Goal: Task Accomplishment & Management: Manage account settings

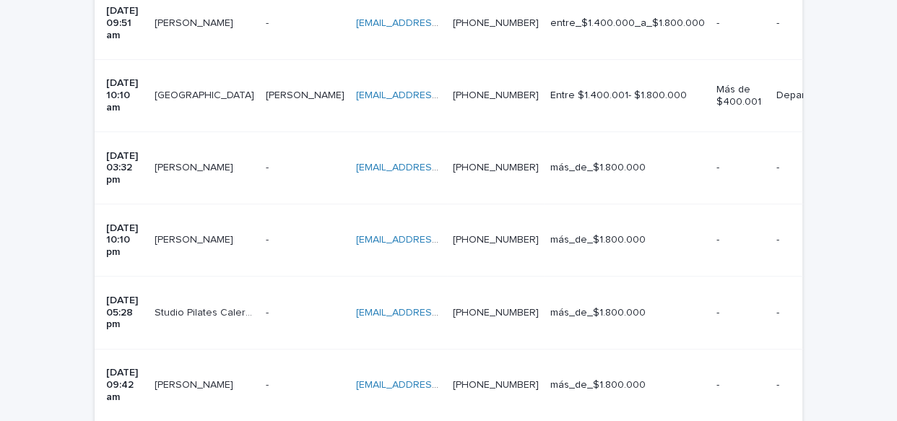
scroll to position [589, 0]
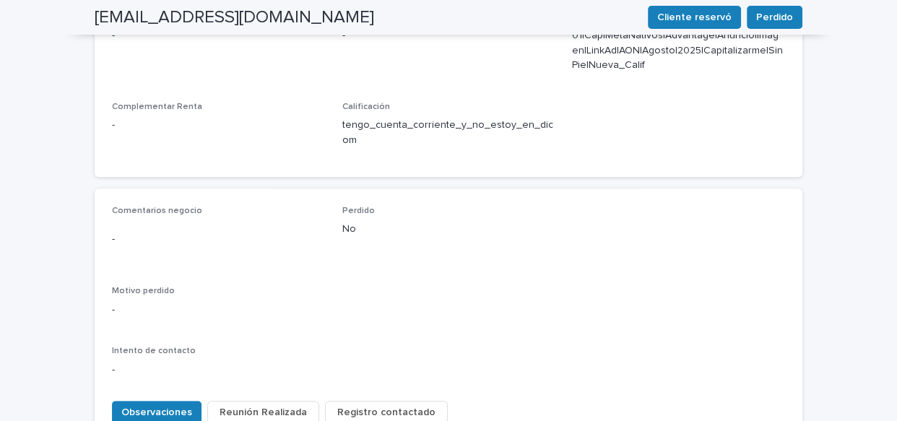
scroll to position [657, 0]
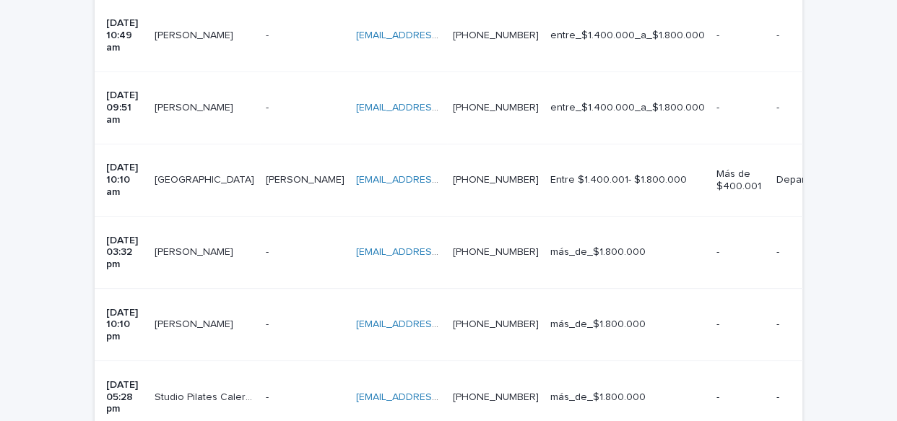
scroll to position [512, 0]
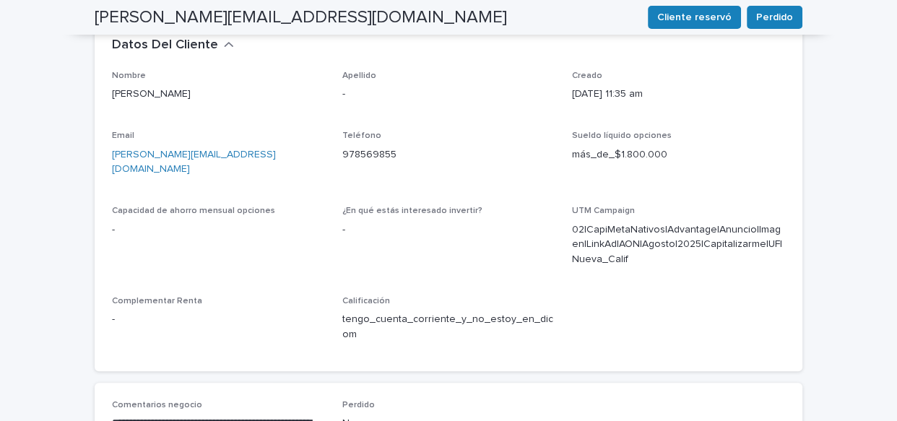
scroll to position [443, 0]
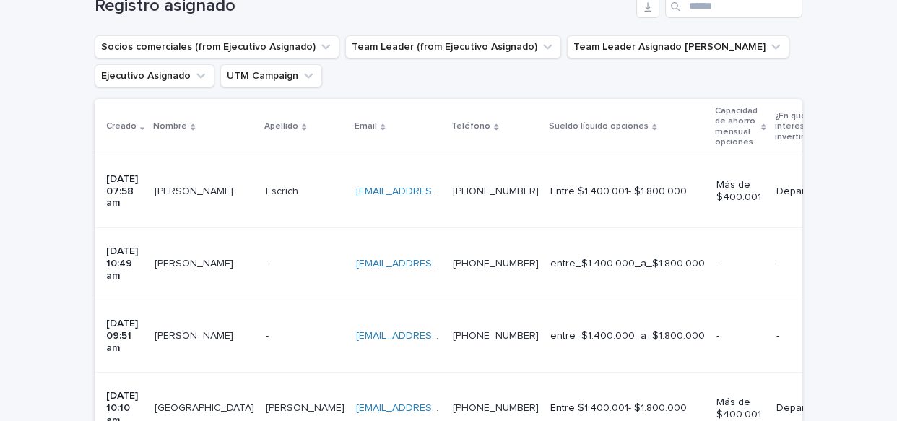
scroll to position [257, 0]
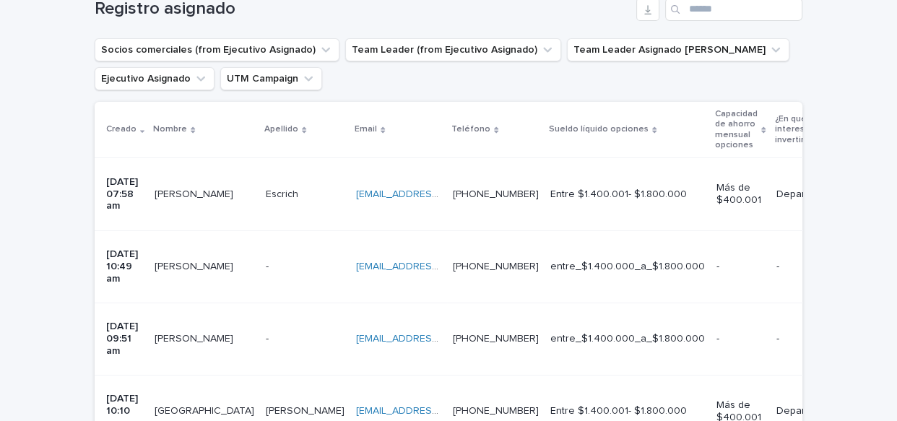
click at [209, 188] on p at bounding box center [205, 194] width 100 height 12
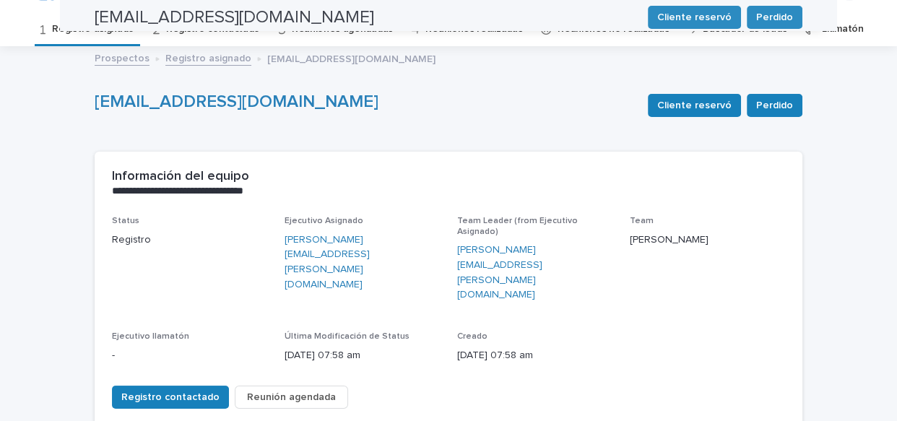
scroll to position [30, 0]
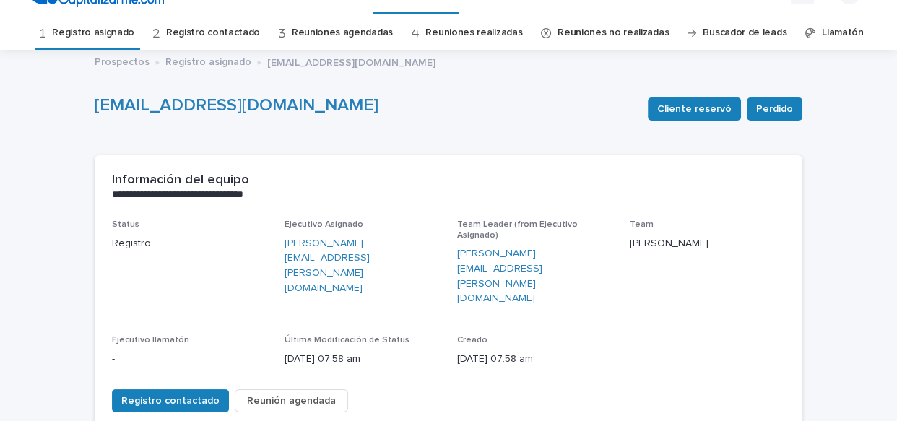
click at [298, 394] on span "Reunión agendada" at bounding box center [291, 401] width 89 height 14
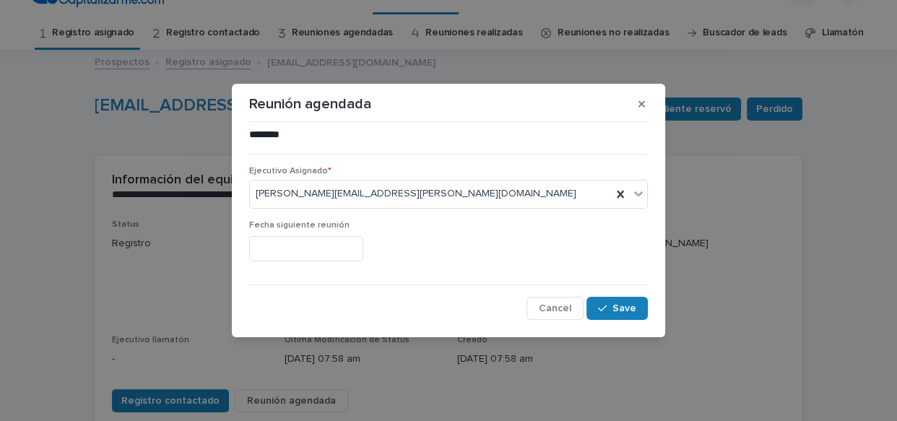
click at [338, 243] on input "text" at bounding box center [306, 248] width 114 height 25
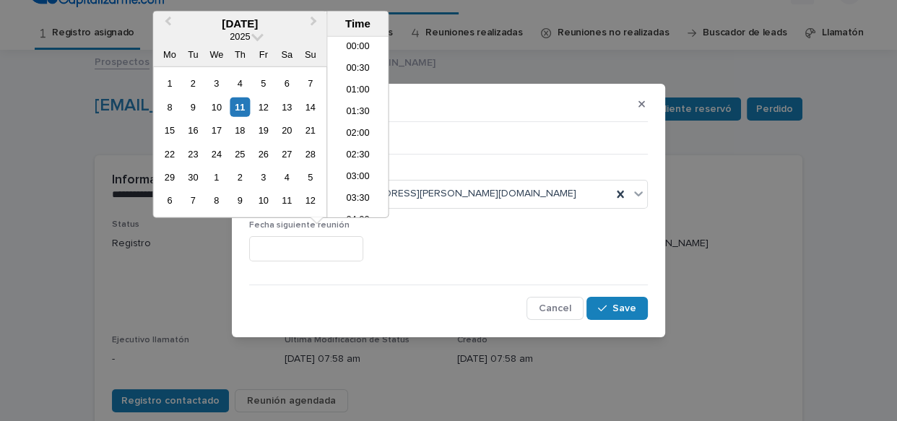
scroll to position [765, 0]
click at [186, 147] on div "23" at bounding box center [192, 153] width 19 height 19
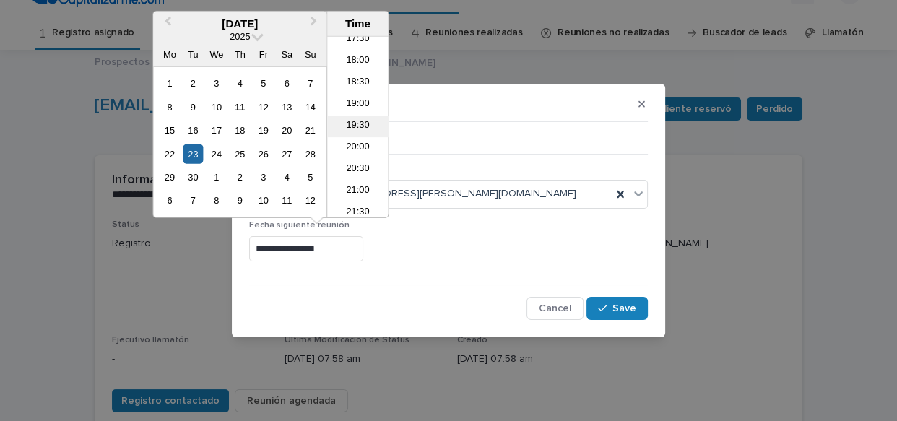
click at [357, 120] on li "19:30" at bounding box center [357, 127] width 61 height 22
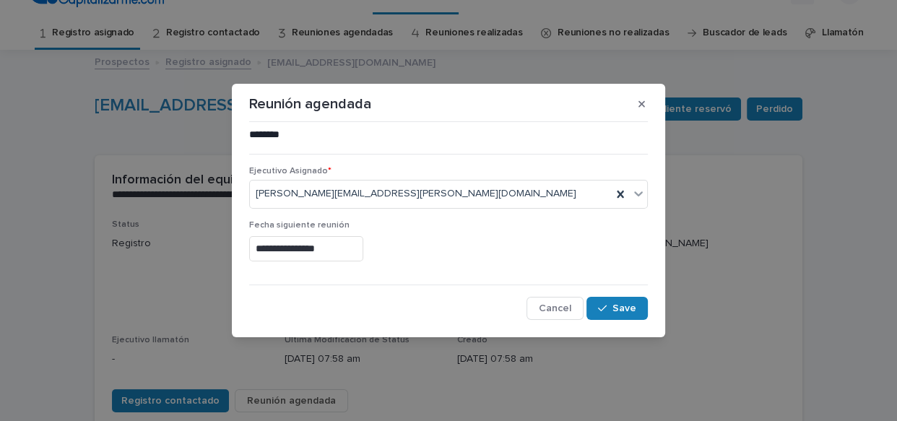
type input "**********"
click at [614, 305] on span "Save" at bounding box center [624, 308] width 24 height 10
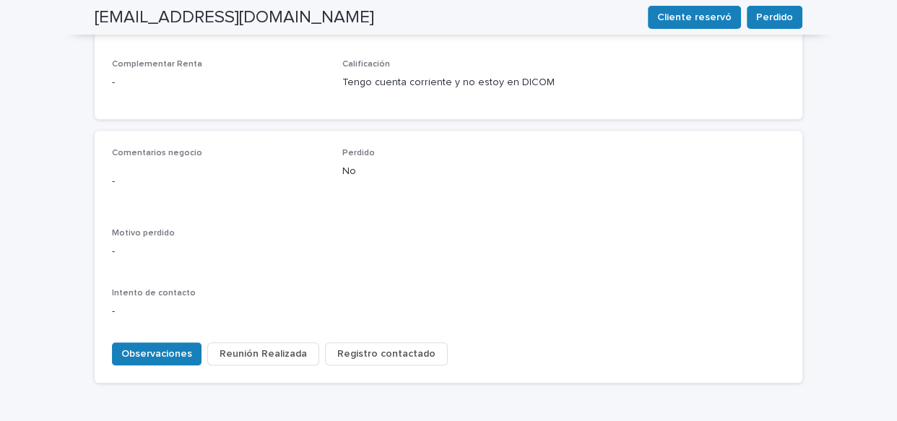
scroll to position [648, 0]
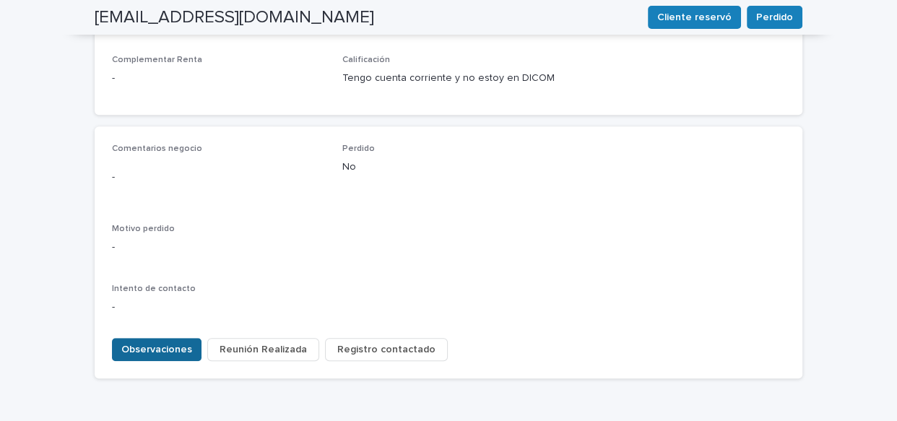
click at [166, 342] on span "Observaciones" at bounding box center [156, 349] width 71 height 14
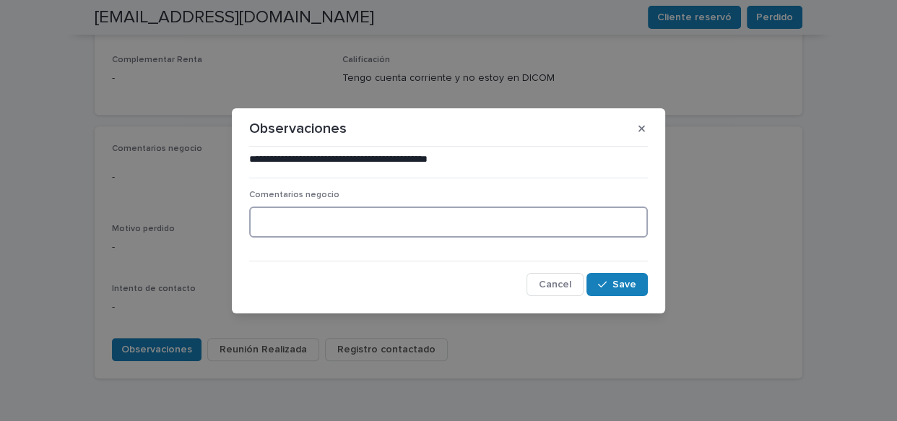
click at [270, 217] on textarea at bounding box center [448, 222] width 399 height 31
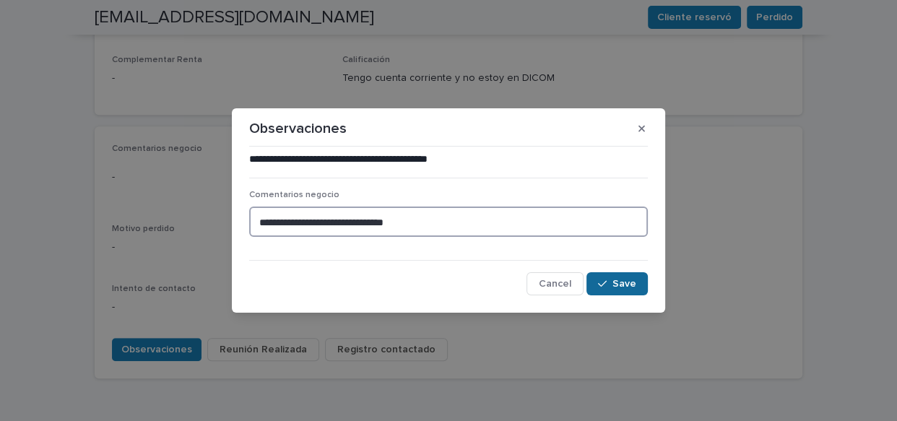
type textarea "**********"
click at [617, 280] on span "Save" at bounding box center [624, 284] width 24 height 10
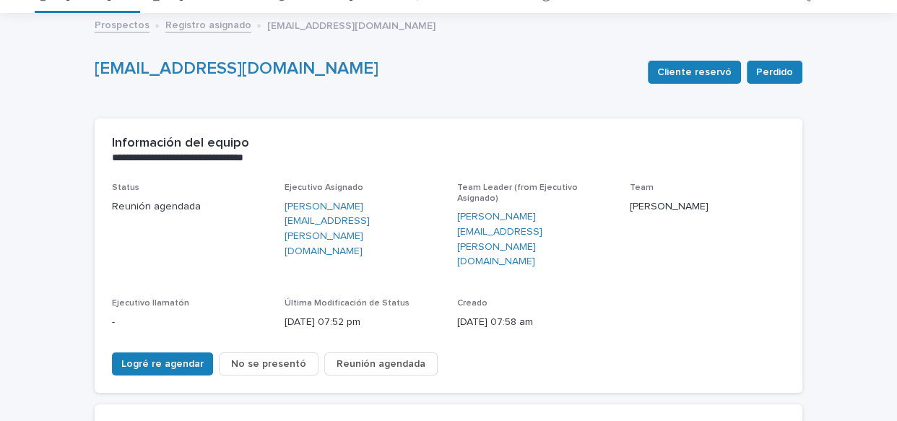
scroll to position [0, 0]
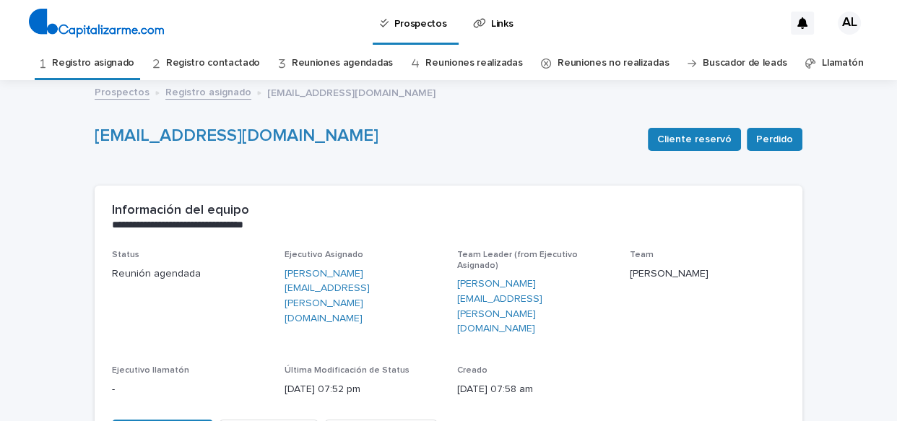
click at [110, 65] on link "Registro asignado" at bounding box center [93, 63] width 82 height 34
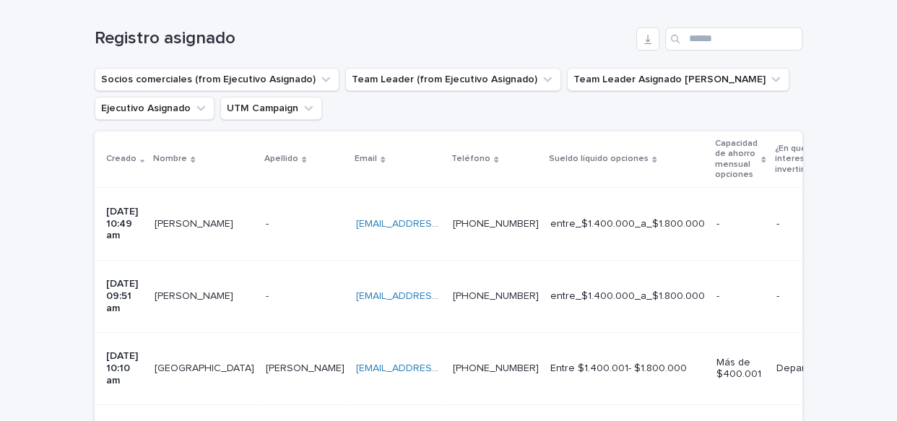
scroll to position [238, 0]
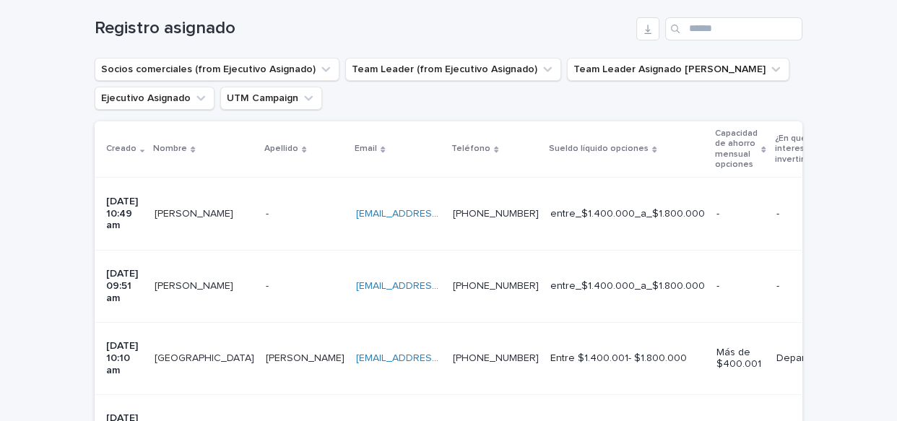
click at [149, 217] on td "[DATE] 10:49 am" at bounding box center [122, 214] width 54 height 72
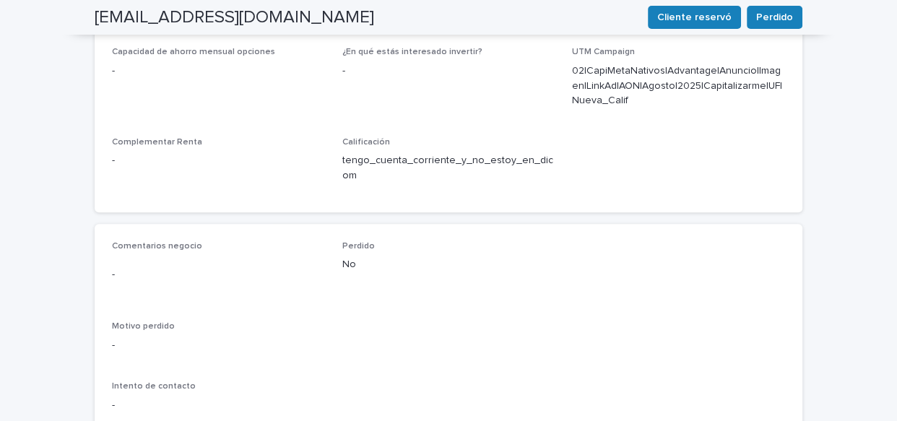
scroll to position [615, 0]
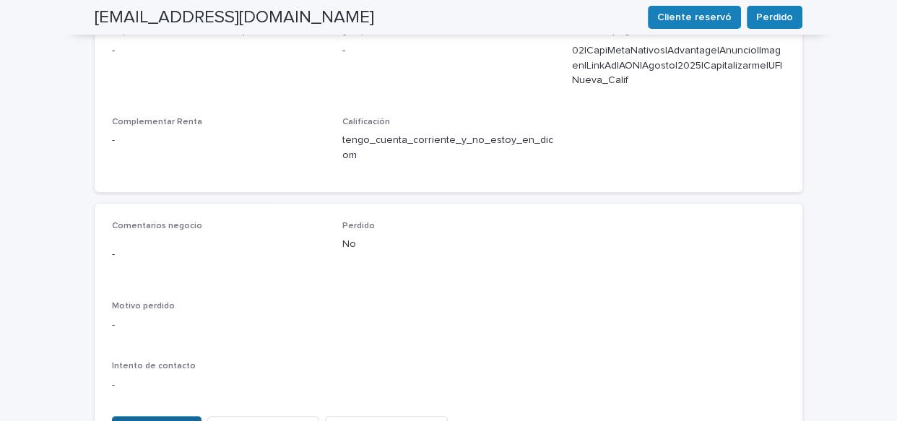
click at [165, 420] on span "Observaciones" at bounding box center [156, 427] width 71 height 14
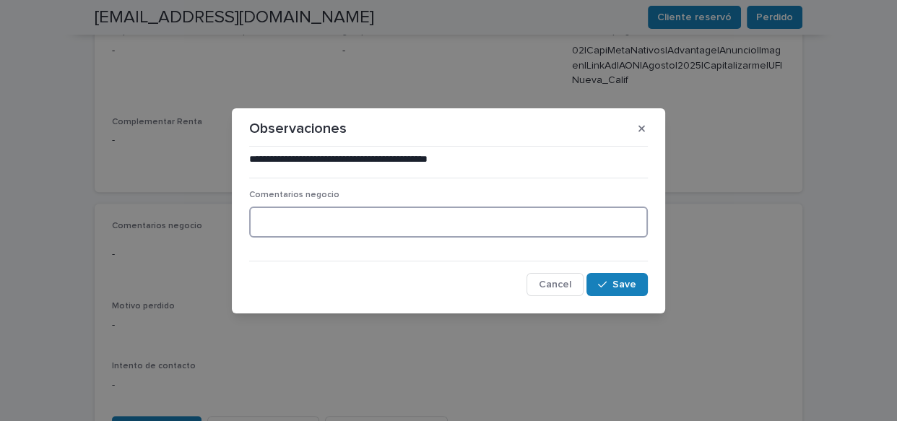
click at [381, 214] on textarea at bounding box center [448, 222] width 399 height 31
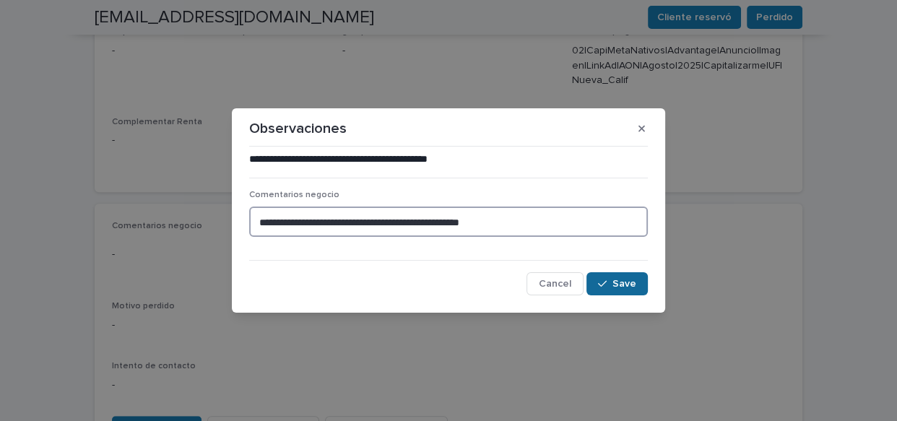
type textarea "**********"
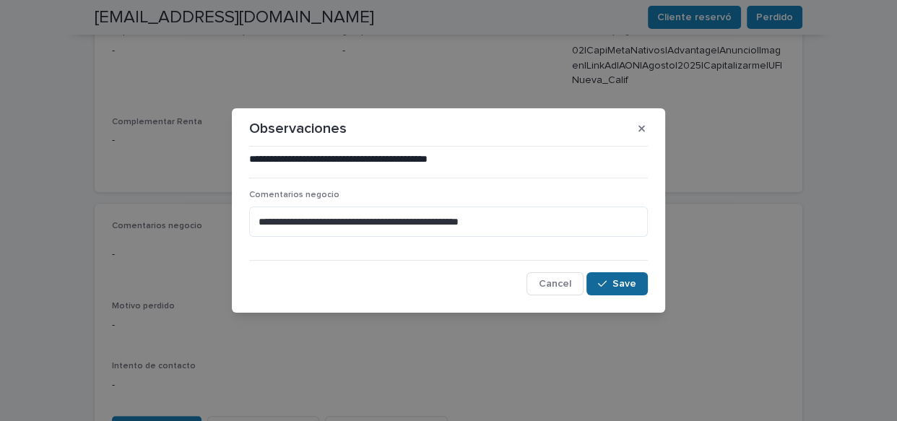
click at [624, 285] on span "Save" at bounding box center [624, 284] width 24 height 10
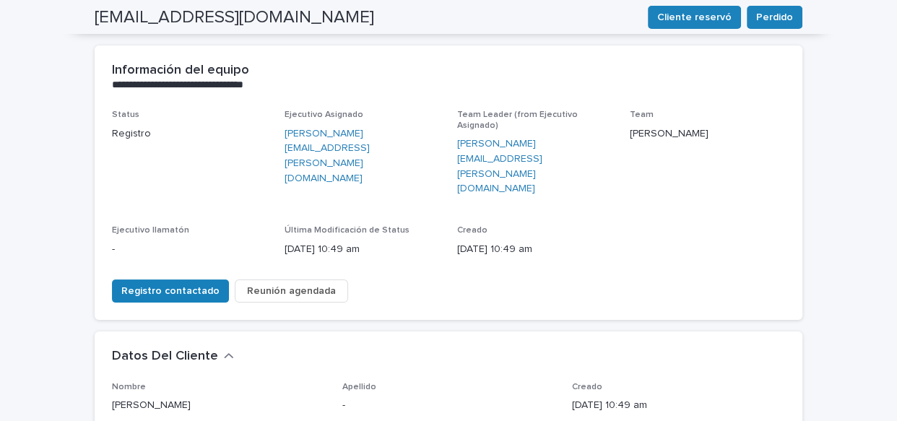
scroll to position [0, 0]
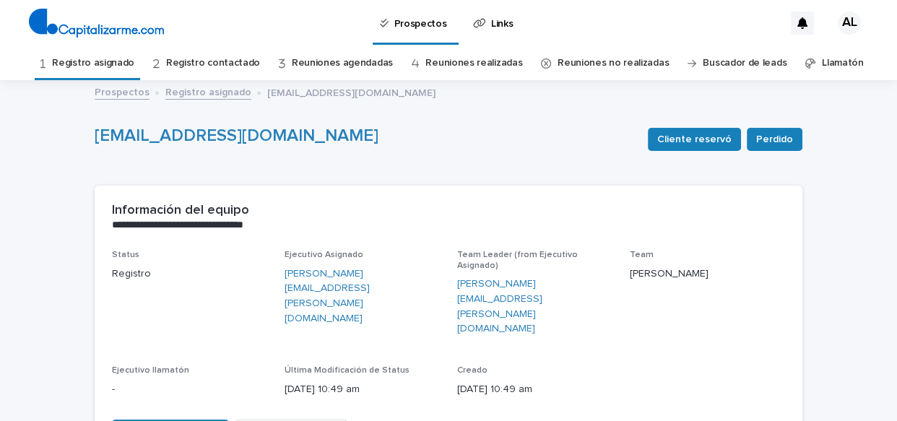
click at [116, 61] on link "Registro asignado" at bounding box center [93, 63] width 82 height 34
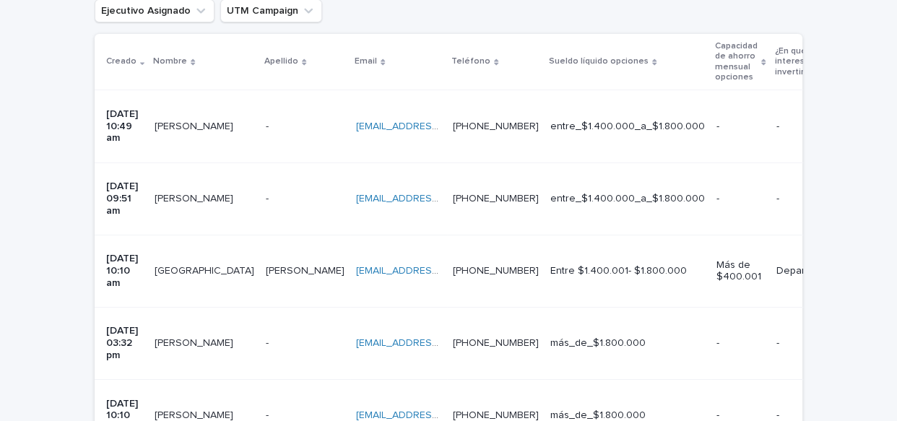
scroll to position [345, 0]
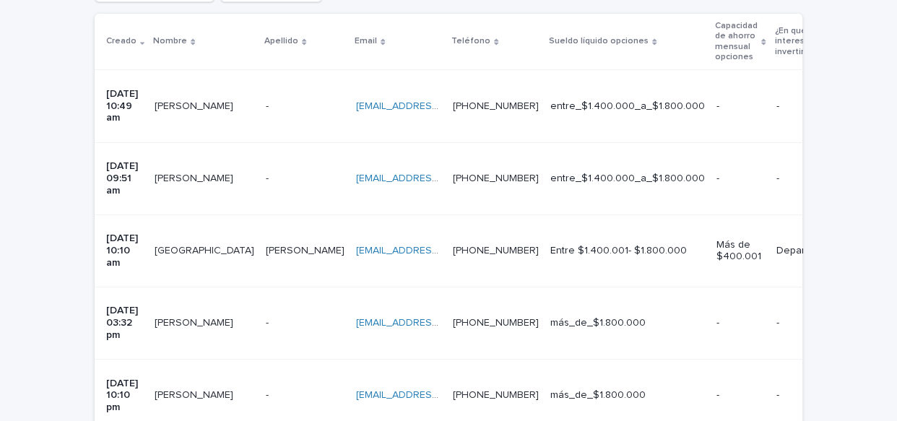
click at [199, 167] on div "Carolina [PERSON_NAME] Carolina [PERSON_NAME]" at bounding box center [205, 179] width 100 height 24
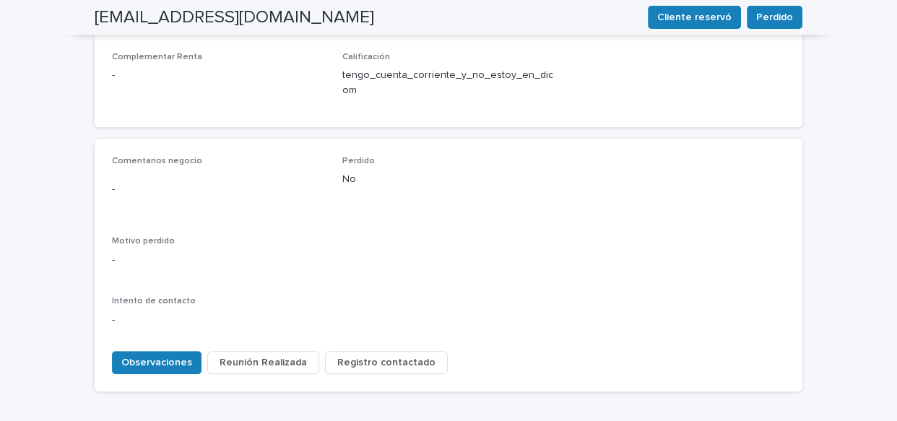
scroll to position [705, 0]
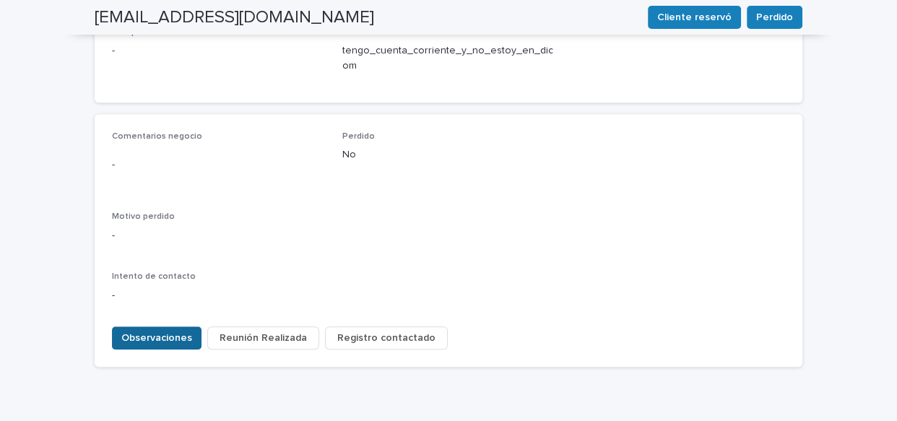
click at [145, 331] on span "Observaciones" at bounding box center [156, 338] width 71 height 14
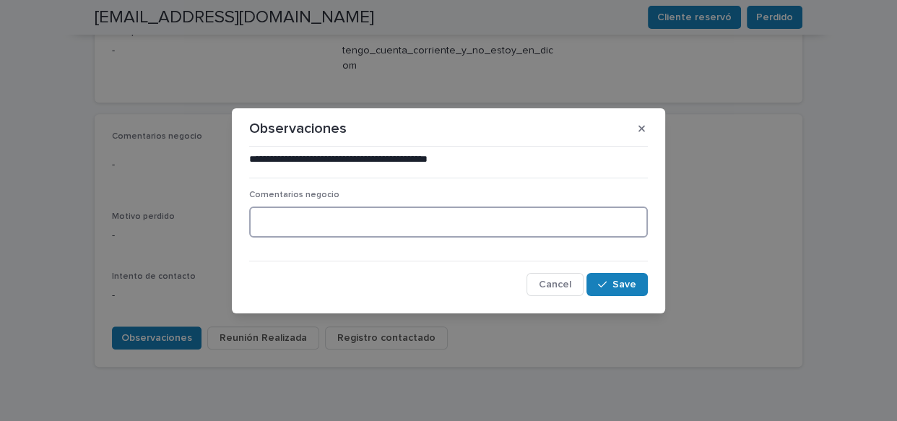
click at [262, 212] on textarea at bounding box center [448, 222] width 399 height 31
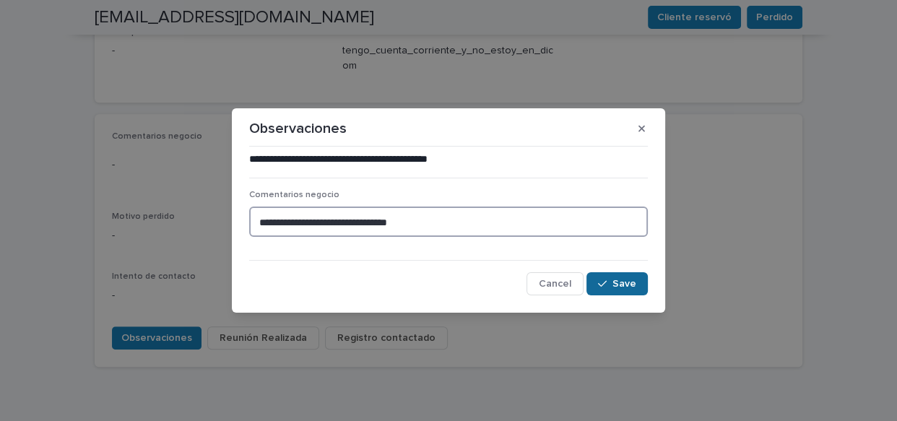
type textarea "**********"
click at [630, 286] on span "Save" at bounding box center [624, 284] width 24 height 10
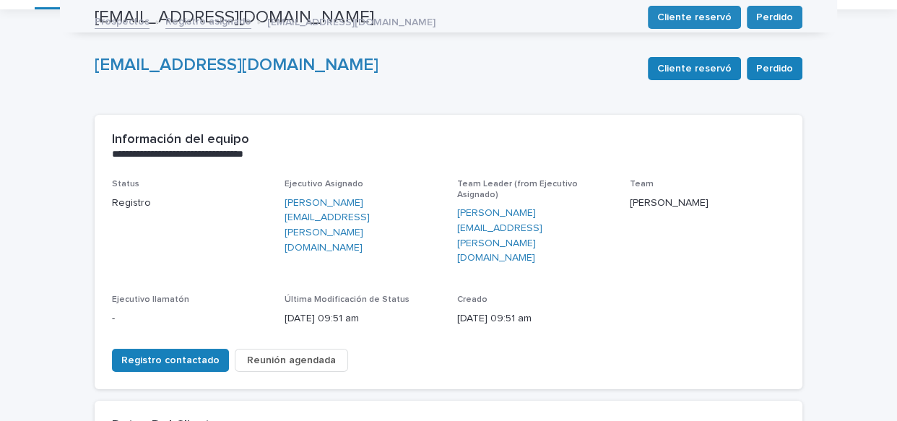
scroll to position [0, 0]
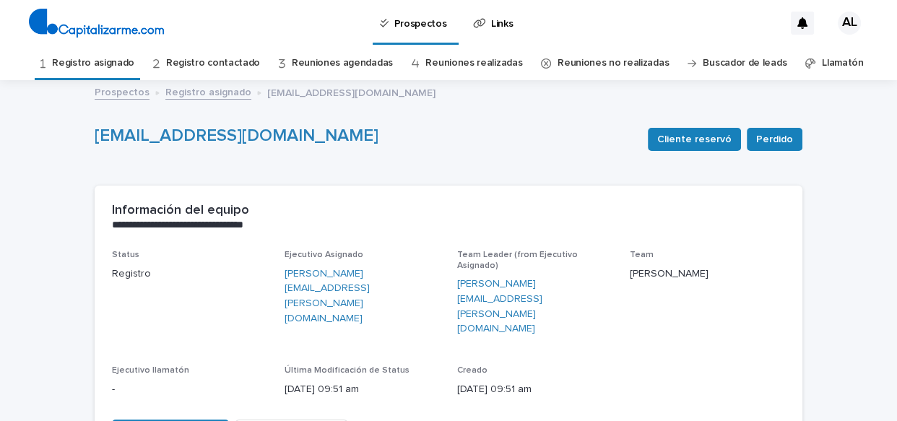
click at [95, 63] on link "Registro asignado" at bounding box center [93, 63] width 82 height 34
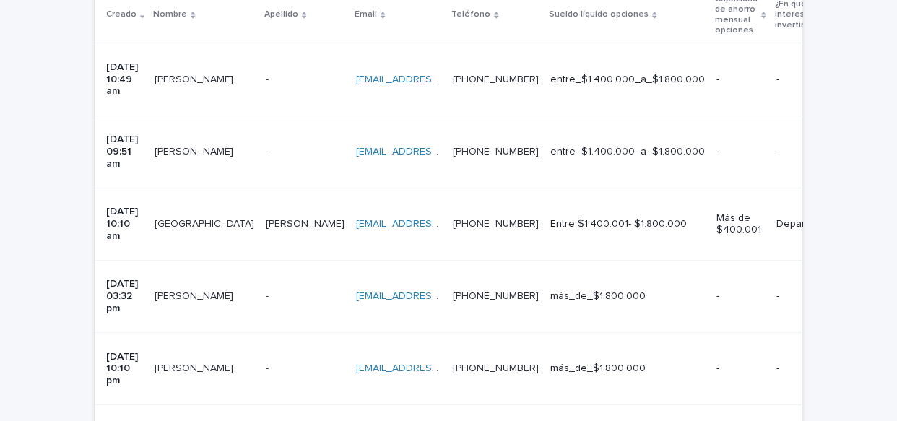
scroll to position [378, 0]
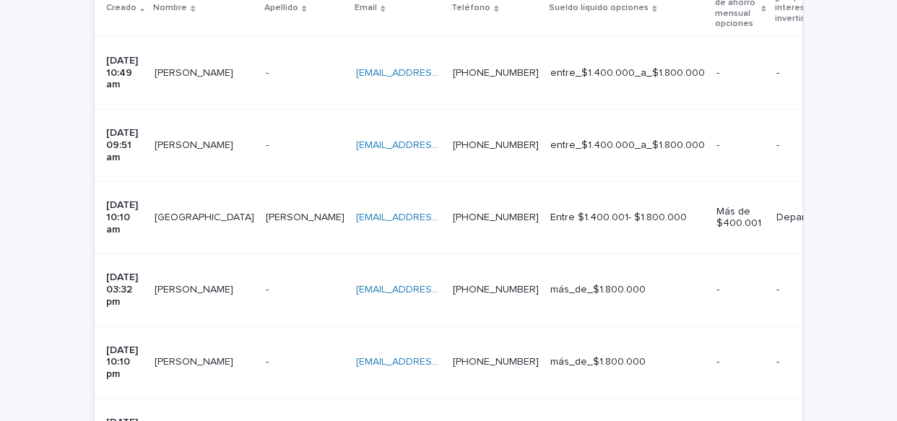
click at [213, 181] on td "[PERSON_NAME] [PERSON_NAME]" at bounding box center [204, 217] width 111 height 72
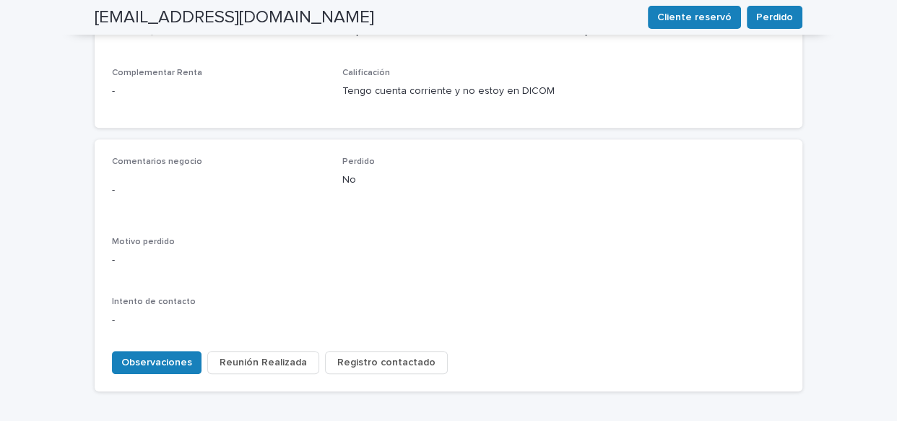
scroll to position [674, 0]
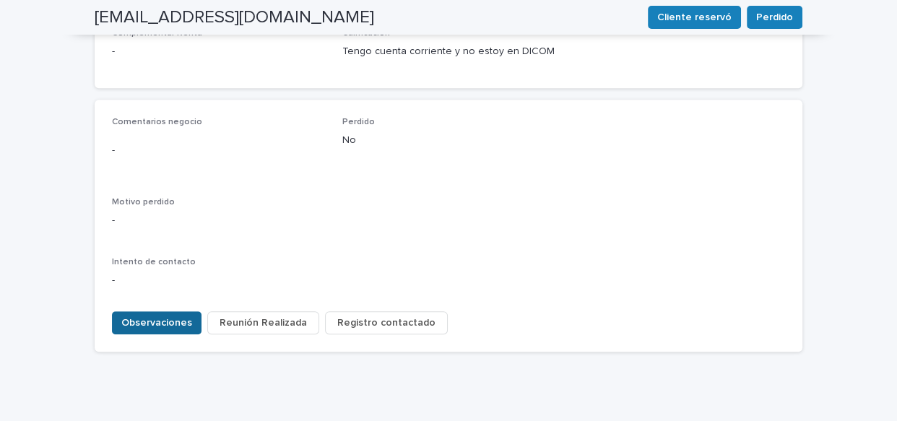
click at [121, 316] on span "Observaciones" at bounding box center [156, 323] width 71 height 14
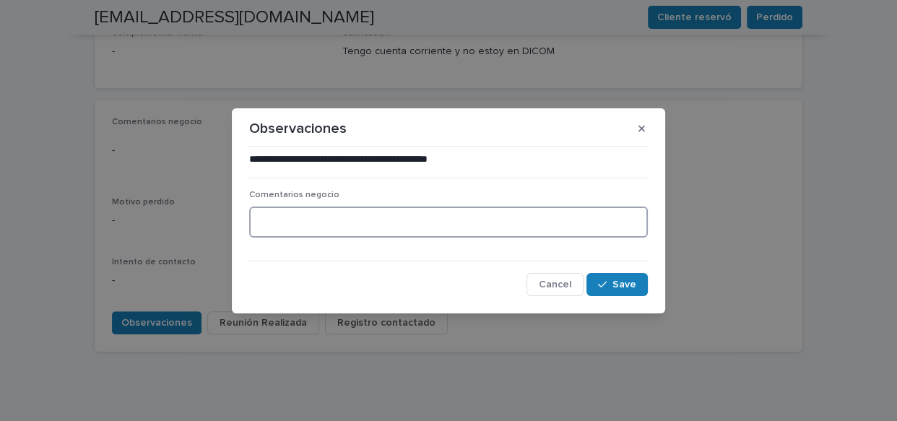
click at [324, 217] on textarea at bounding box center [448, 222] width 399 height 31
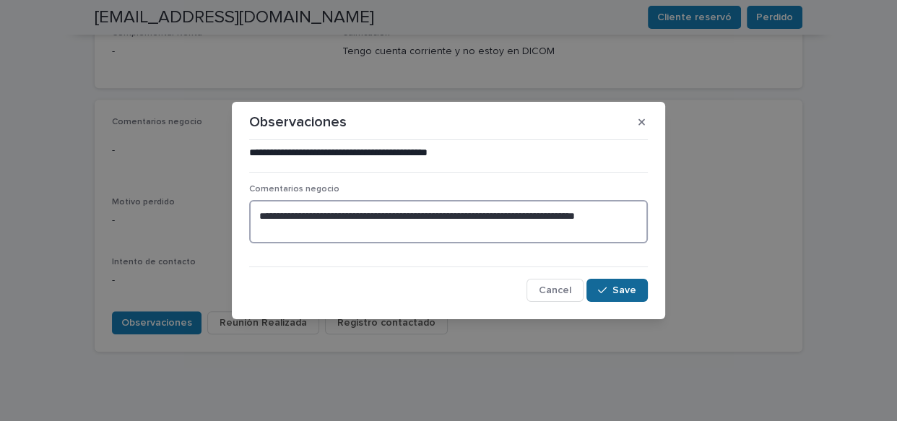
type textarea "**********"
click at [625, 284] on button "Save" at bounding box center [616, 290] width 61 height 23
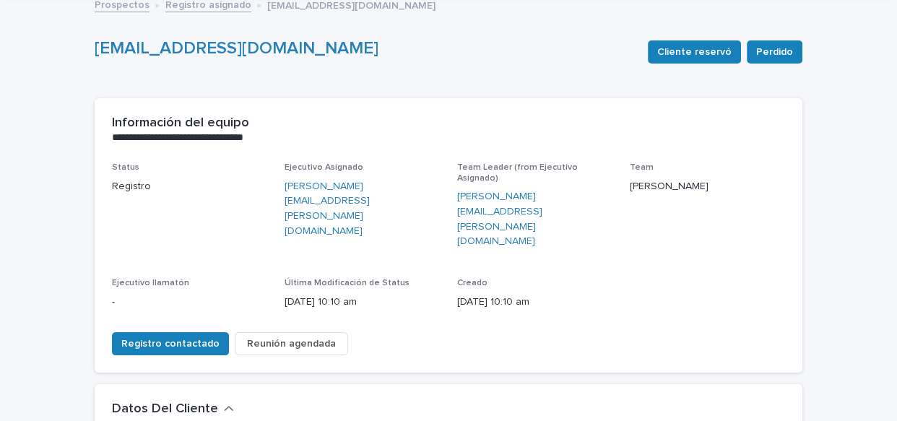
scroll to position [84, 0]
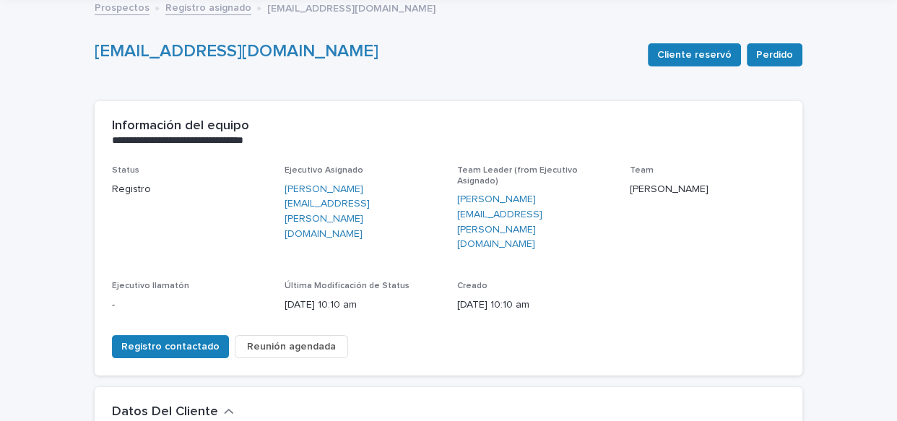
click at [247, 339] on span "Reunión agendada" at bounding box center [291, 346] width 89 height 14
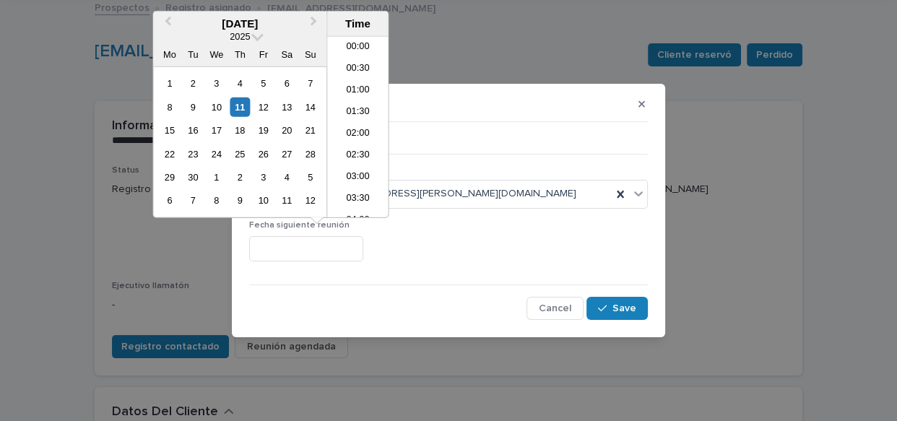
click at [363, 249] on input "text" at bounding box center [306, 248] width 114 height 25
click at [214, 127] on div "17" at bounding box center [216, 130] width 19 height 19
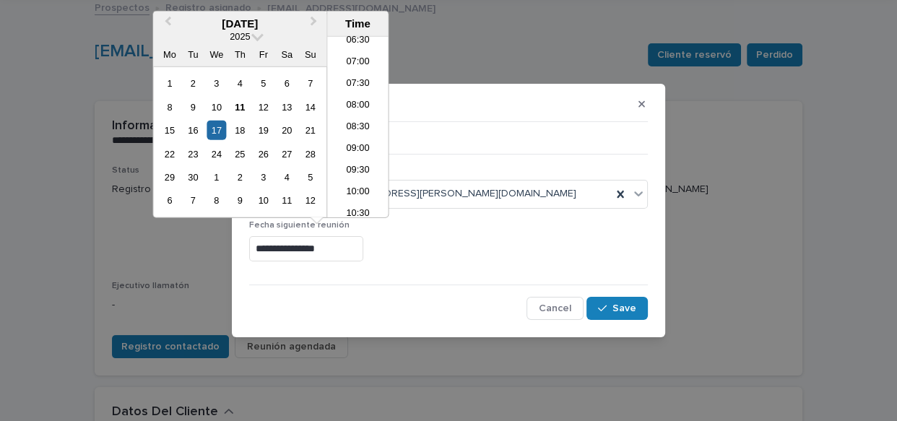
scroll to position [305, 0]
click at [360, 106] on li "08:30" at bounding box center [357, 111] width 61 height 22
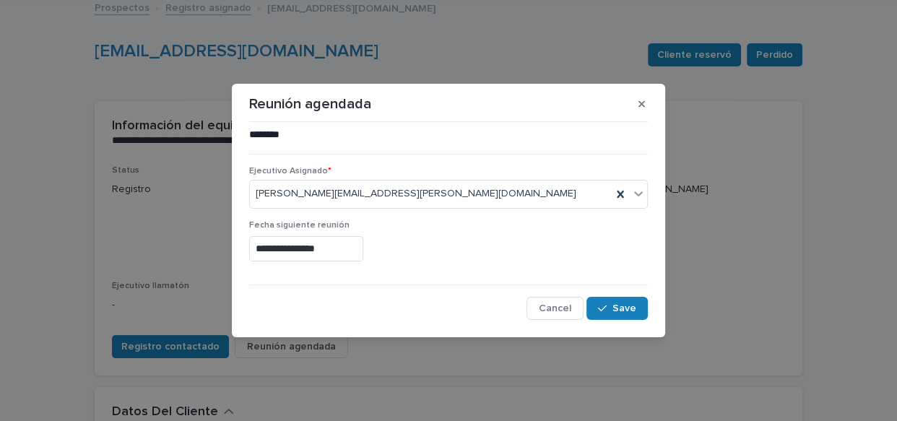
type input "**********"
click at [612, 308] on div "button" at bounding box center [605, 308] width 14 height 10
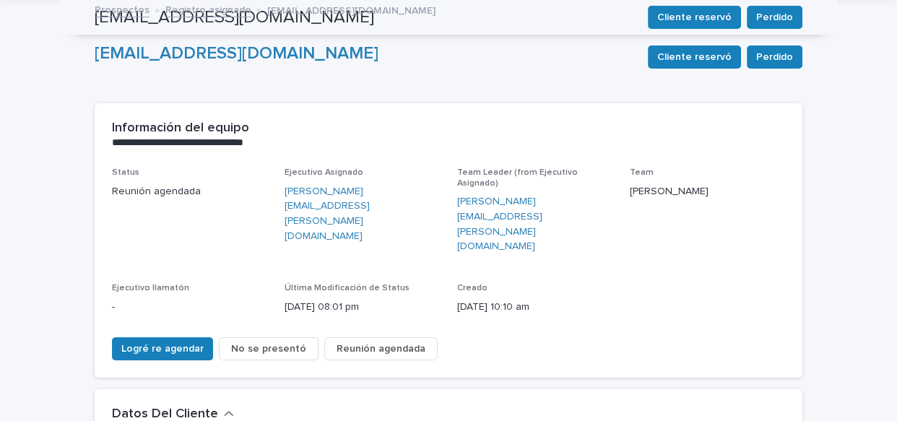
scroll to position [0, 0]
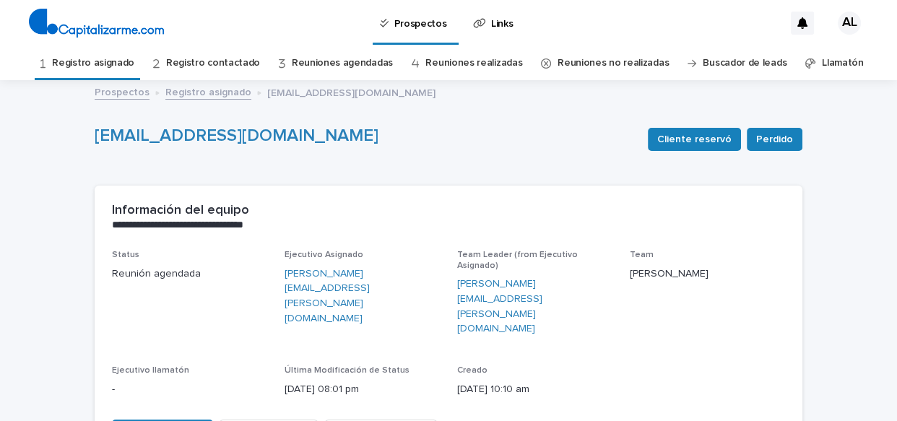
click at [121, 60] on link "Registro asignado" at bounding box center [93, 63] width 82 height 34
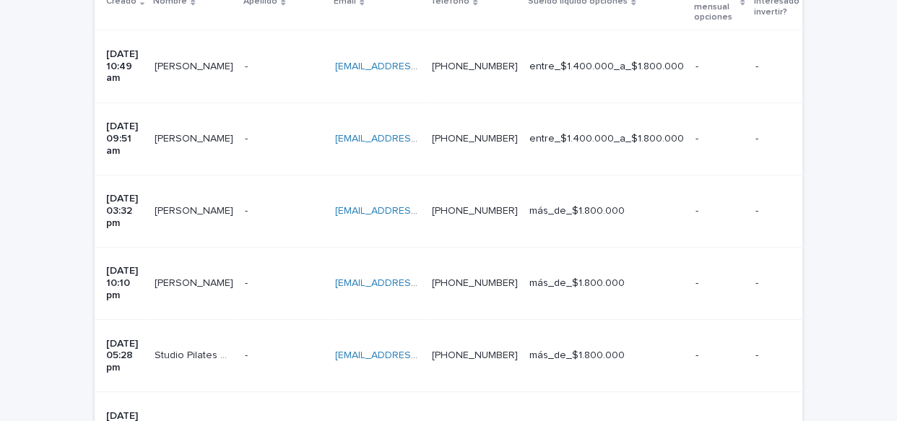
scroll to position [382, 0]
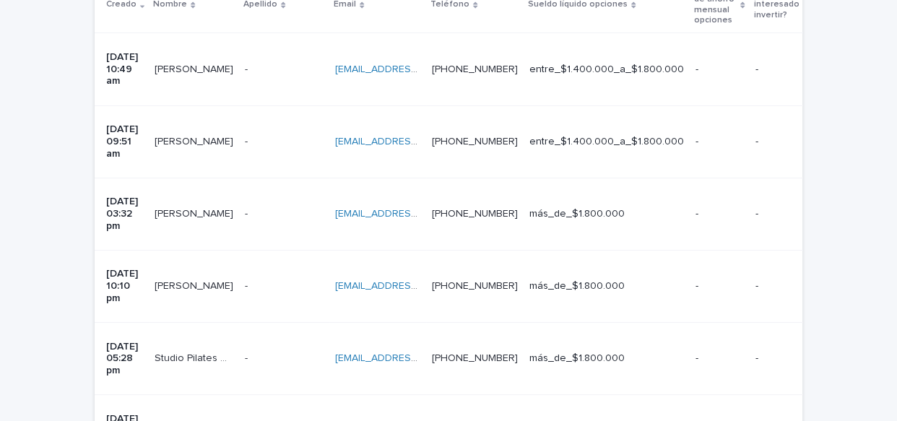
click at [209, 205] on p "[PERSON_NAME]" at bounding box center [196, 212] width 82 height 15
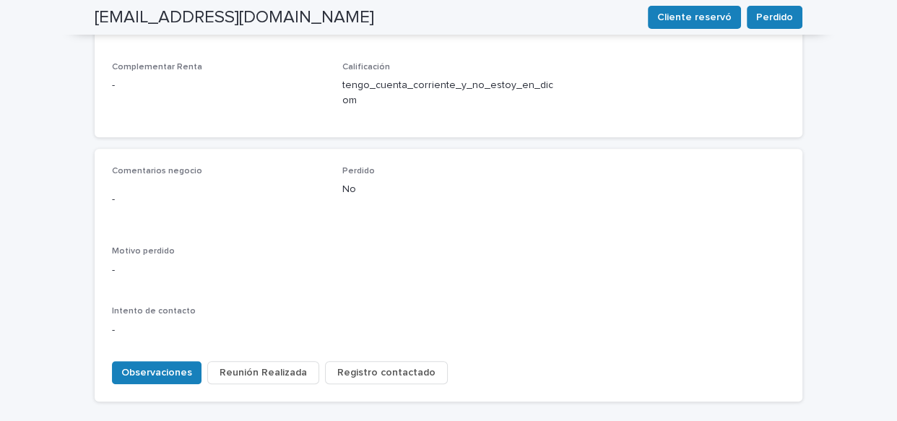
scroll to position [672, 0]
click at [148, 364] on span "Observaciones" at bounding box center [156, 371] width 71 height 14
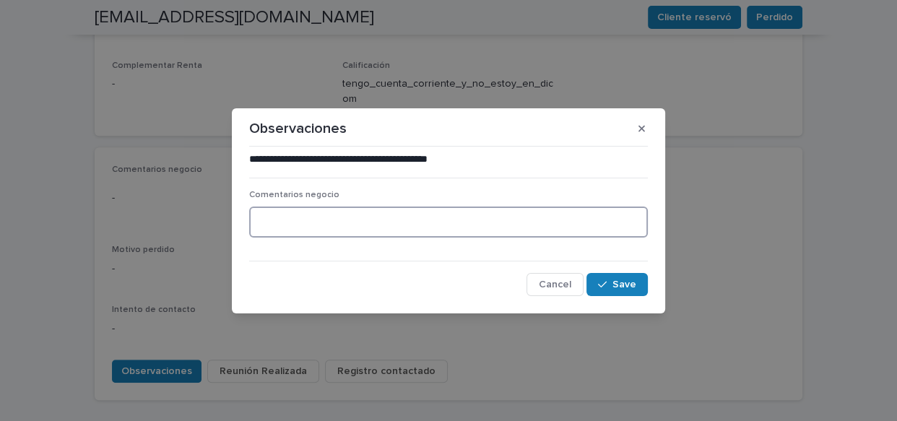
click at [349, 211] on textarea at bounding box center [448, 222] width 399 height 31
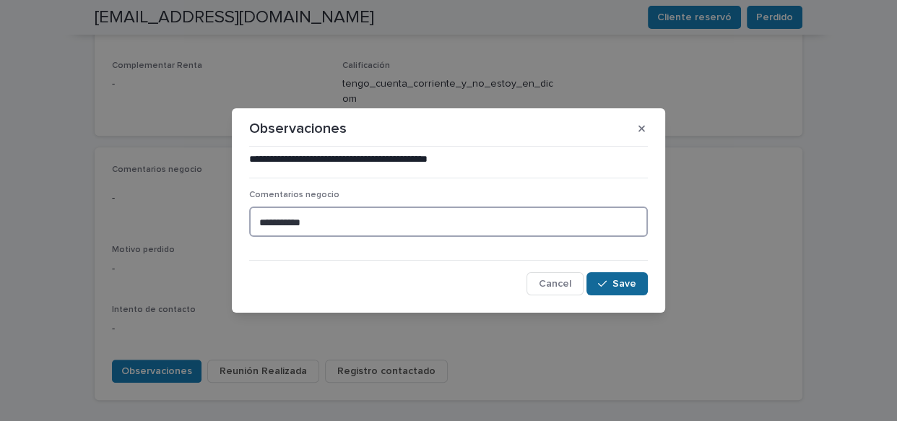
type textarea "**********"
click at [612, 283] on div "button" at bounding box center [605, 284] width 14 height 10
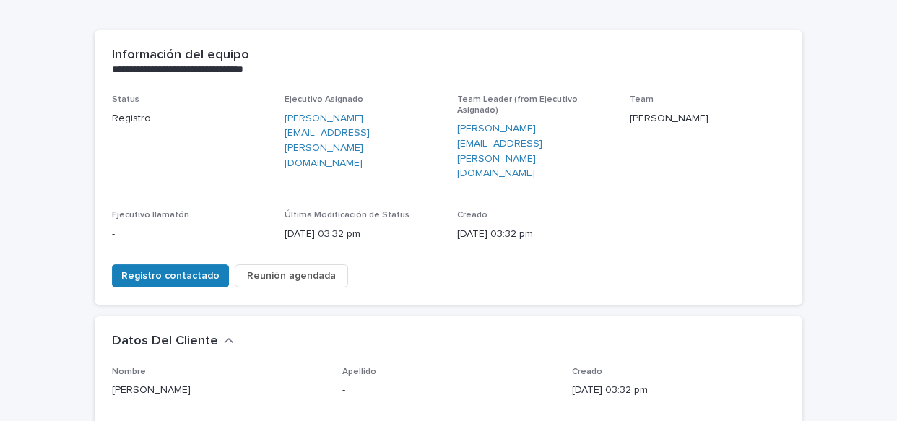
scroll to position [160, 0]
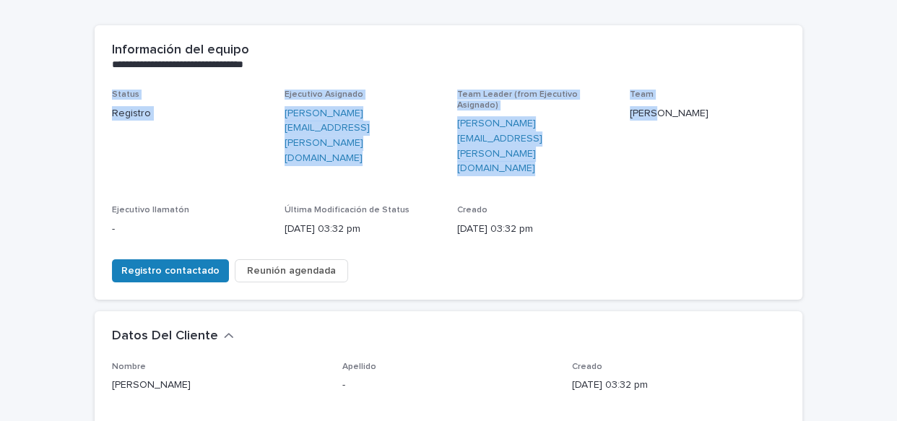
drag, startPoint x: 886, startPoint y: 135, endPoint x: 894, endPoint y: 40, distance: 94.9
click at [894, 40] on div "**********" at bounding box center [448, 210] width 897 height 421
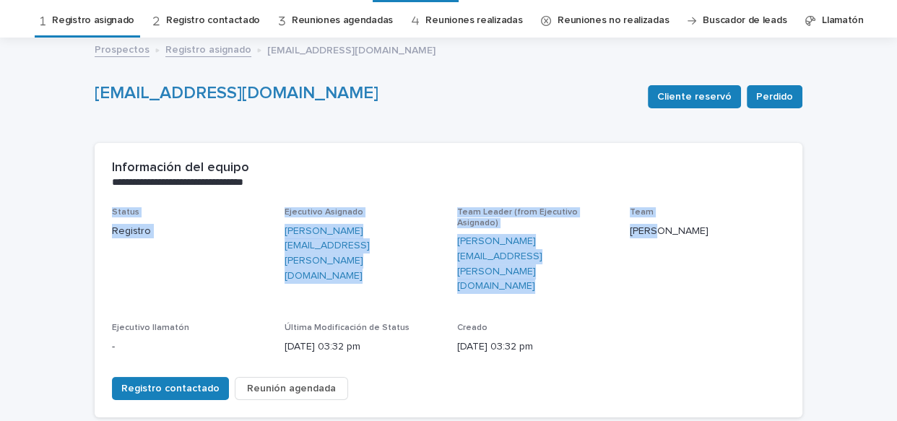
scroll to position [24, 0]
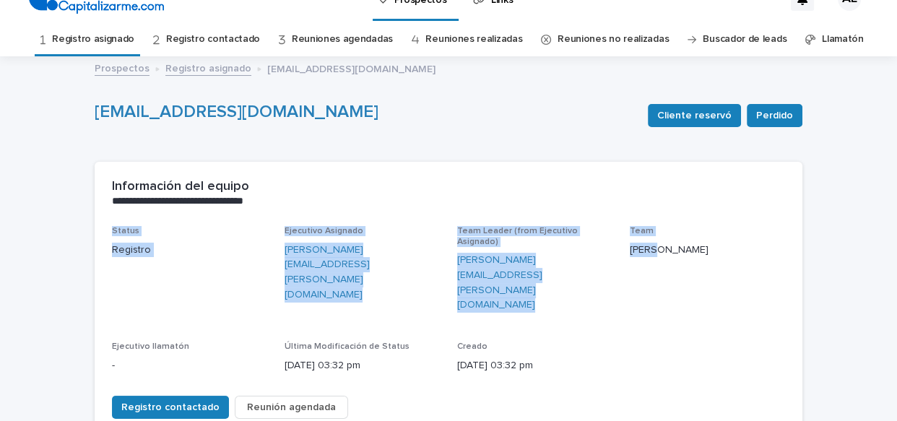
click at [108, 40] on link "Registro asignado" at bounding box center [93, 39] width 82 height 34
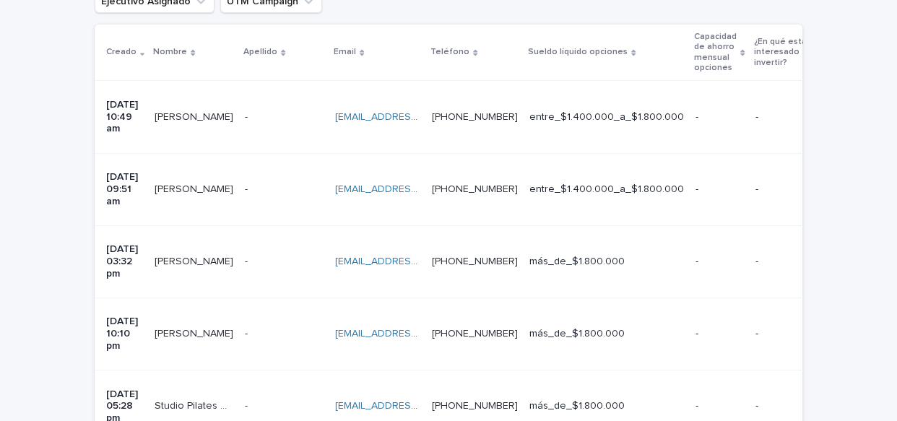
scroll to position [338, 0]
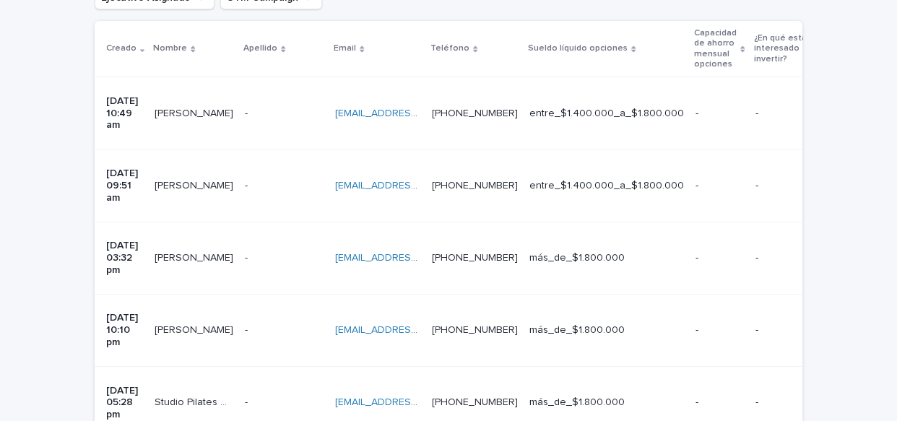
click at [196, 294] on td "[PERSON_NAME] [PERSON_NAME]" at bounding box center [194, 330] width 90 height 72
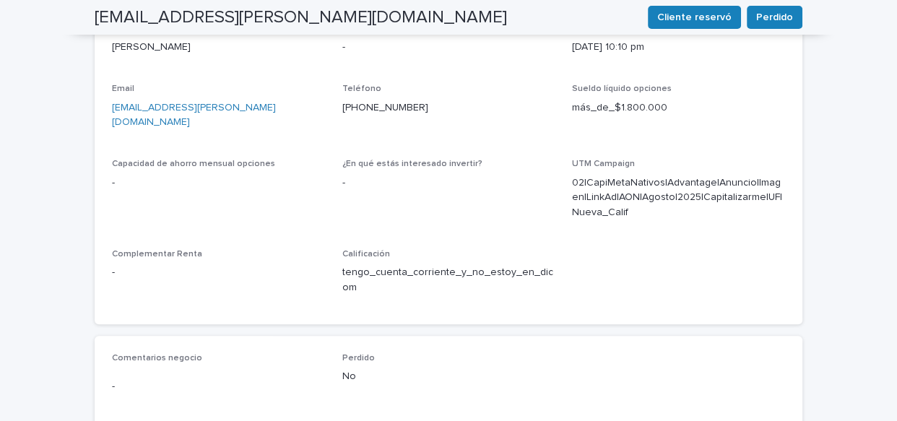
scroll to position [719, 0]
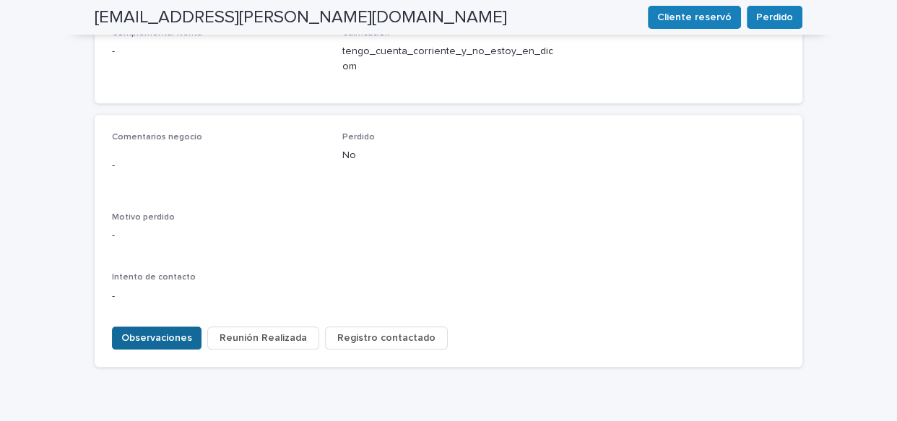
click at [181, 331] on span "Observaciones" at bounding box center [156, 338] width 71 height 14
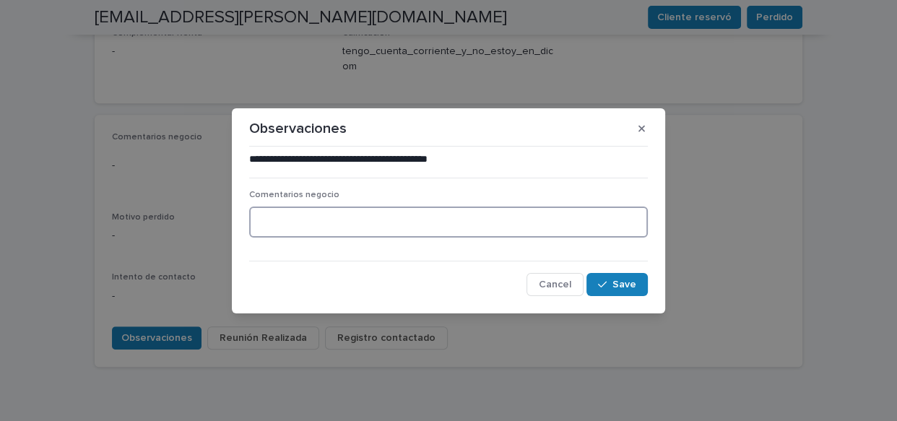
click at [281, 211] on textarea at bounding box center [448, 222] width 399 height 31
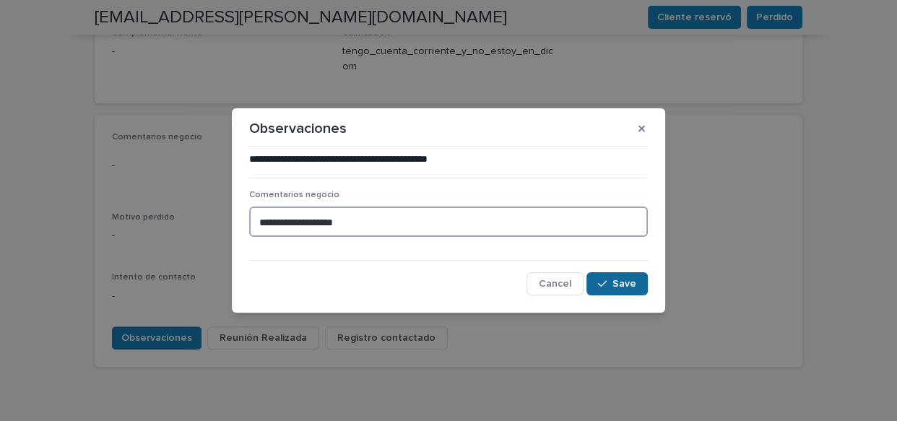
type textarea "**********"
click at [607, 277] on button "Save" at bounding box center [616, 283] width 61 height 23
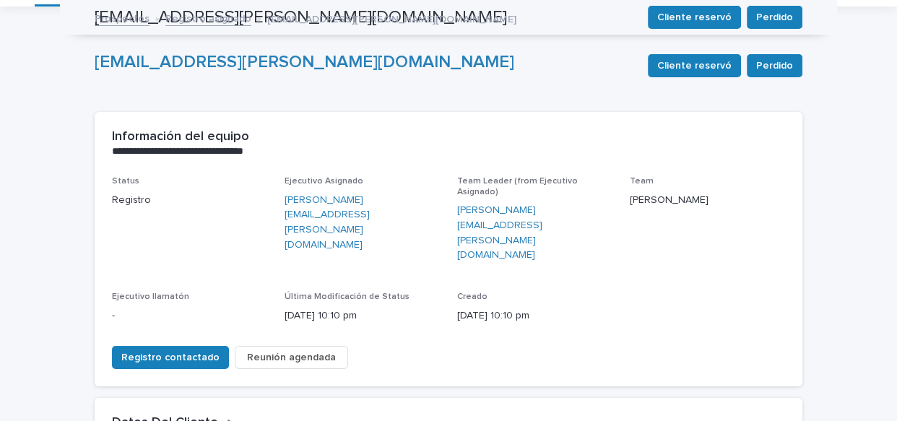
scroll to position [0, 0]
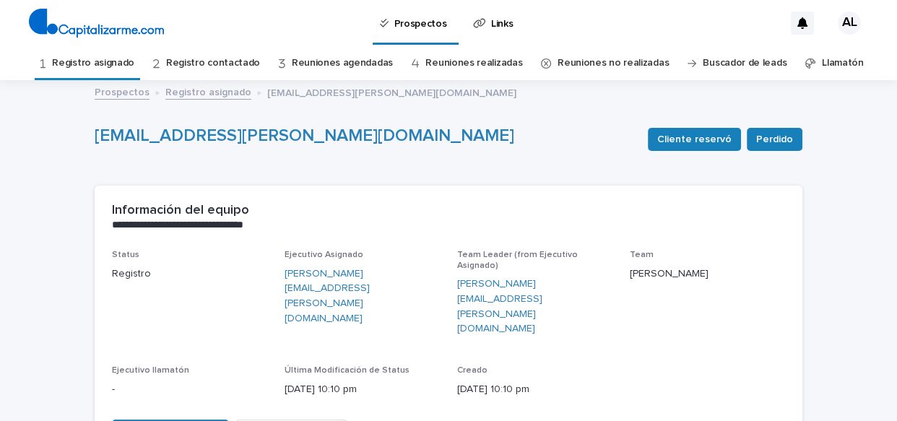
click at [105, 57] on link "Registro asignado" at bounding box center [93, 63] width 82 height 34
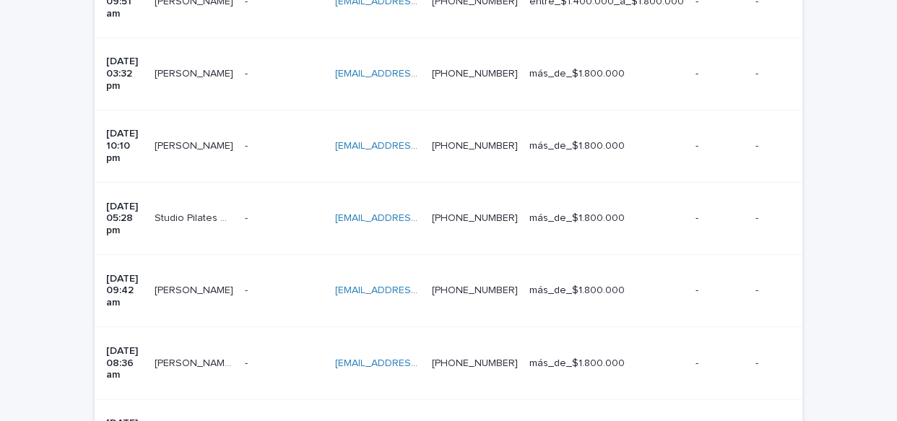
scroll to position [542, 0]
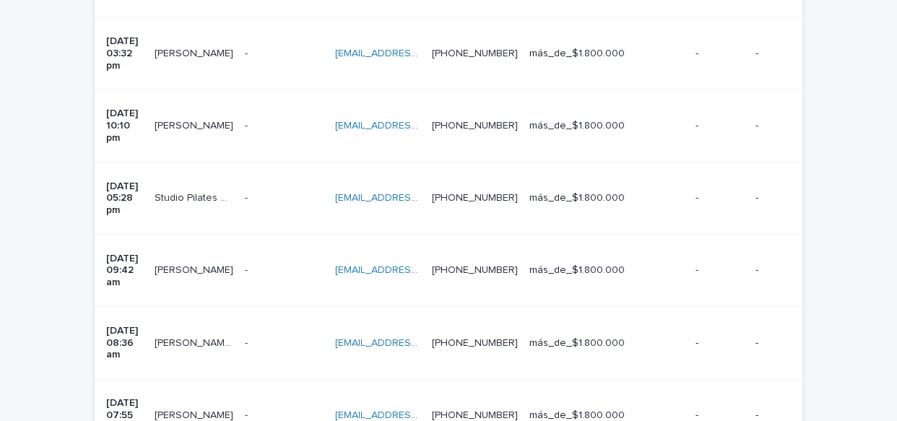
click at [188, 162] on td "Studio Pilates Caleradetango Studio Pilates Caleradetango" at bounding box center [194, 198] width 90 height 72
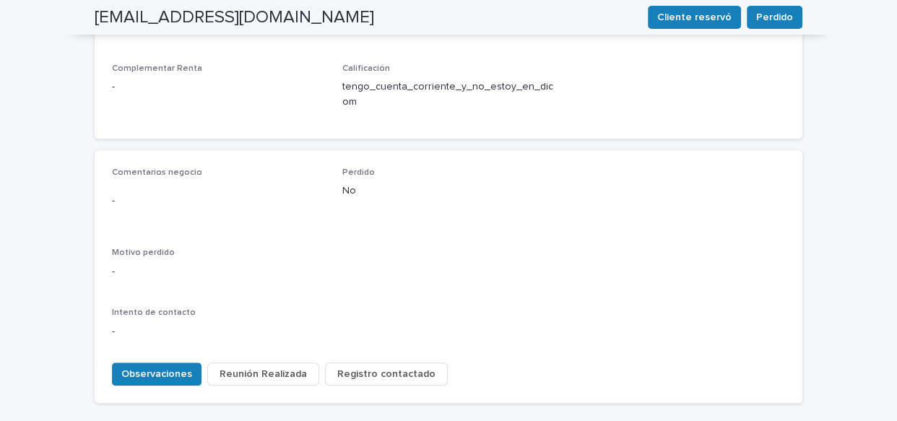
scroll to position [670, 0]
click at [165, 361] on button "Observaciones" at bounding box center [157, 372] width 90 height 23
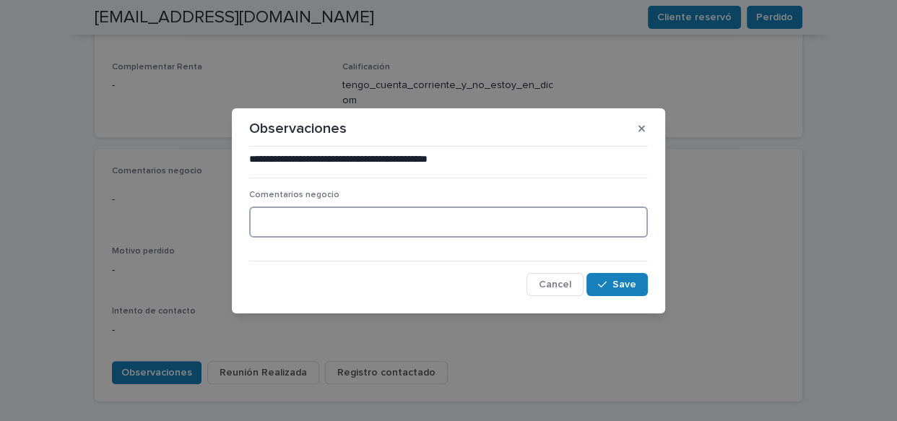
click at [305, 221] on textarea at bounding box center [448, 222] width 399 height 31
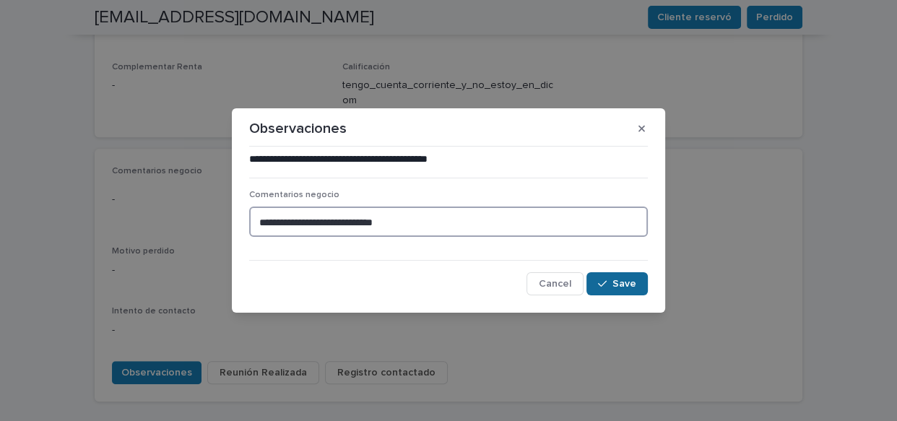
type textarea "**********"
click at [599, 283] on icon "button" at bounding box center [602, 284] width 9 height 6
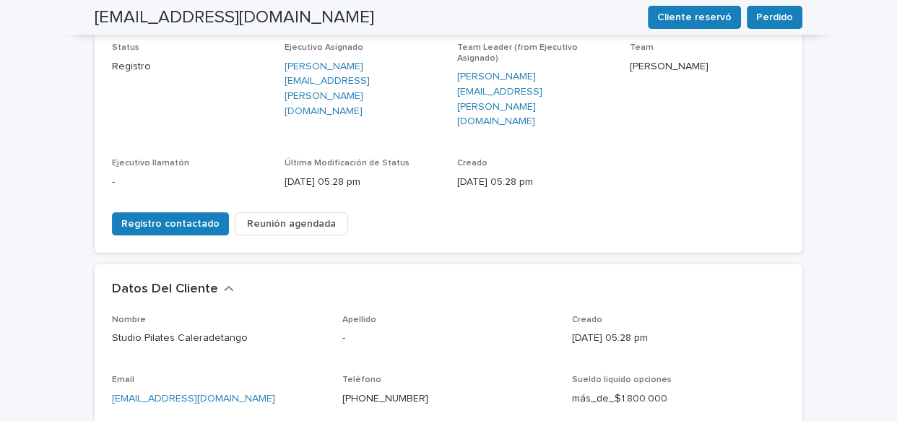
scroll to position [206, 0]
click at [302, 218] on span "Reunión agendada" at bounding box center [291, 225] width 89 height 14
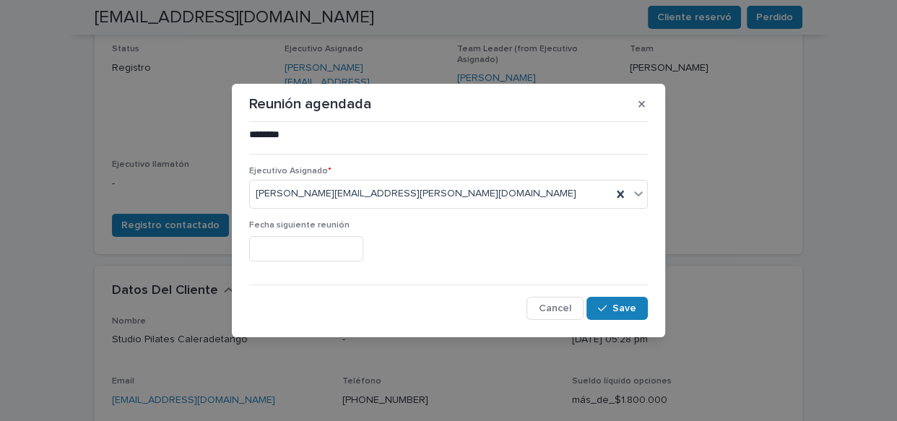
click at [329, 250] on input "text" at bounding box center [306, 248] width 114 height 25
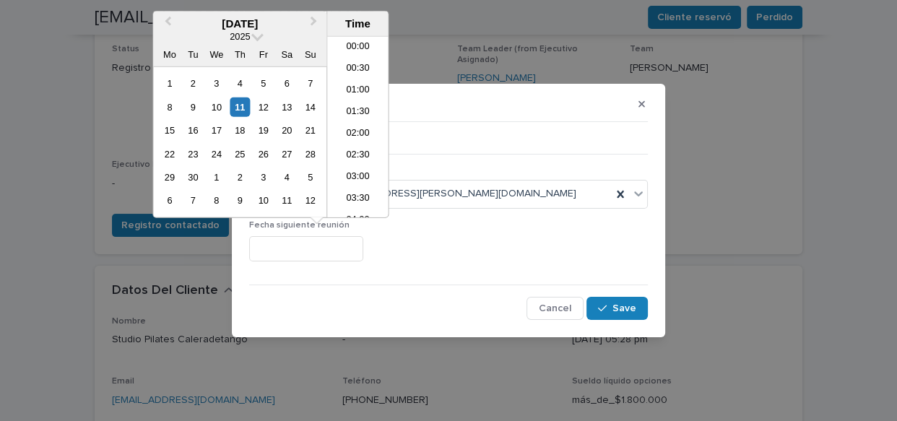
scroll to position [787, 0]
click at [265, 103] on div "12" at bounding box center [262, 106] width 19 height 19
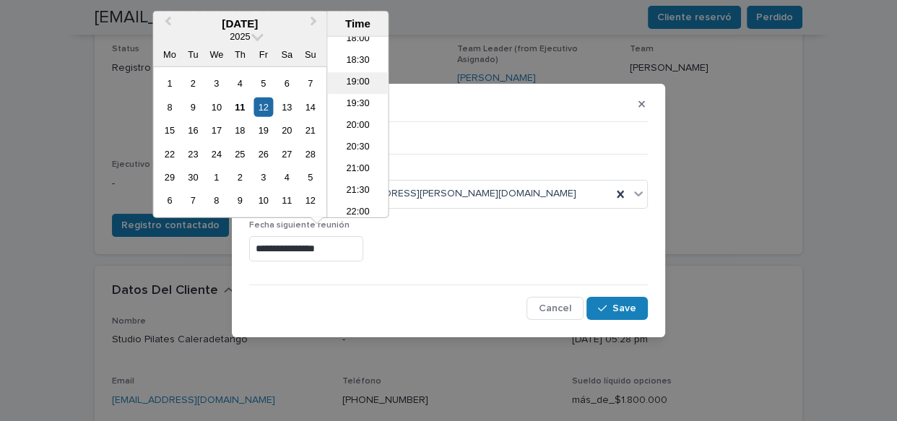
click at [354, 79] on li "19:00" at bounding box center [357, 84] width 61 height 22
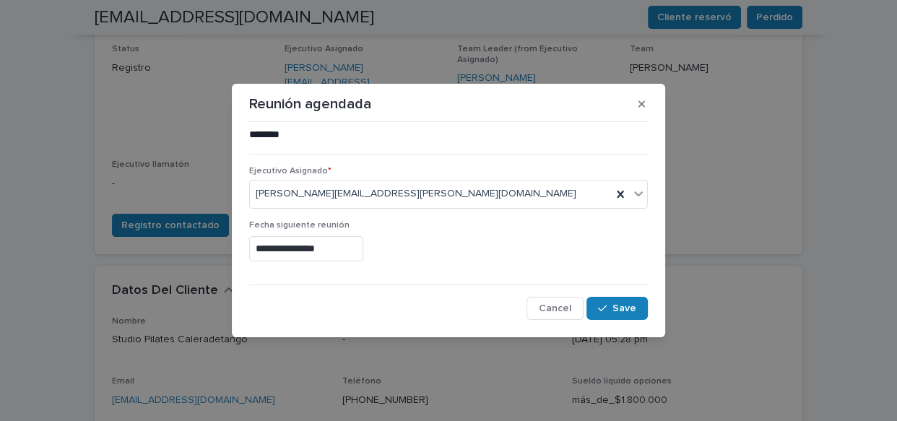
type input "**********"
click at [630, 308] on span "Save" at bounding box center [624, 308] width 24 height 10
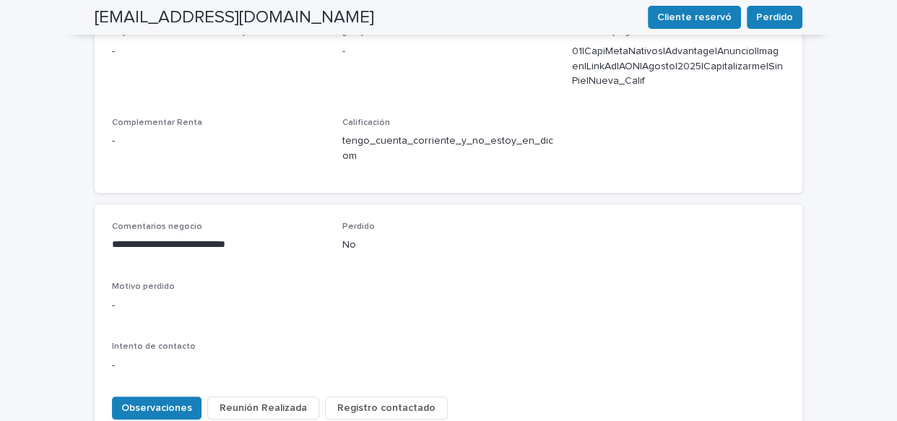
scroll to position [0, 0]
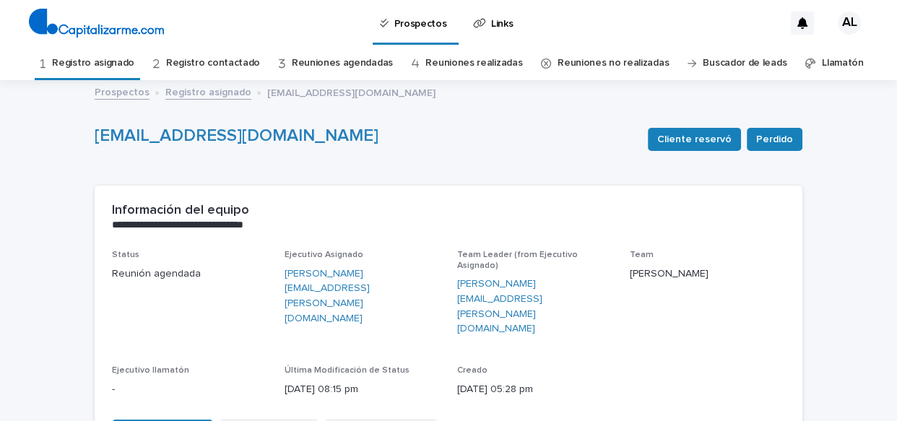
click at [87, 63] on link "Registro asignado" at bounding box center [93, 63] width 82 height 34
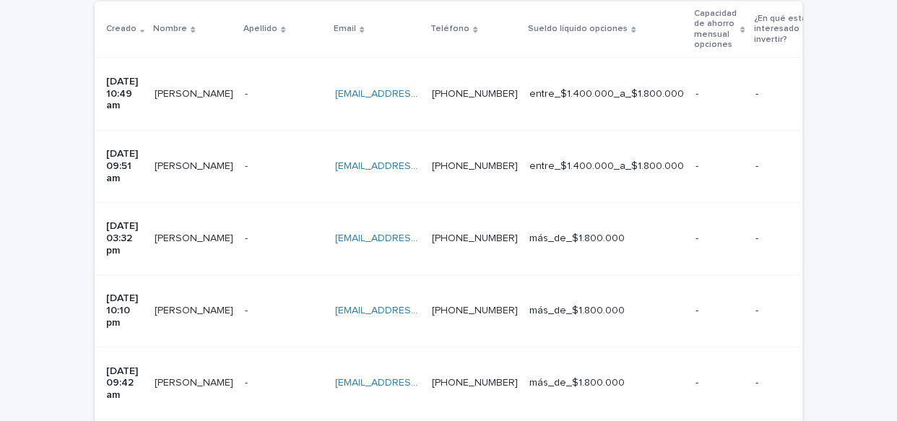
scroll to position [361, 0]
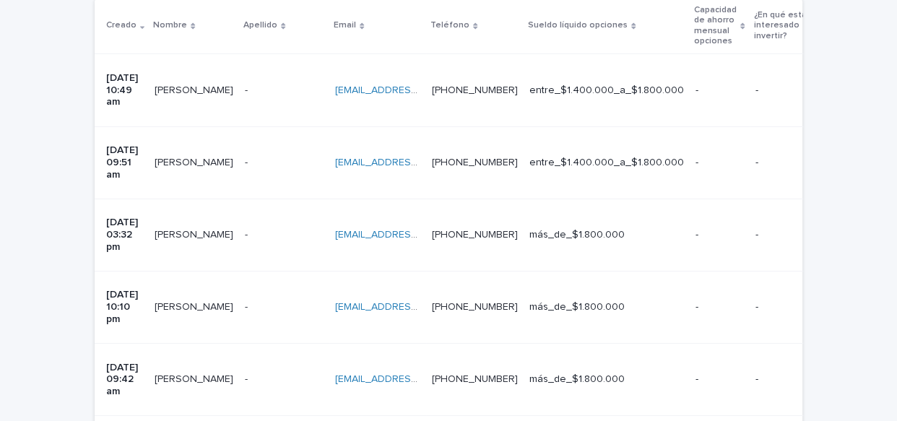
click at [203, 370] on p "[PERSON_NAME]" at bounding box center [196, 377] width 82 height 15
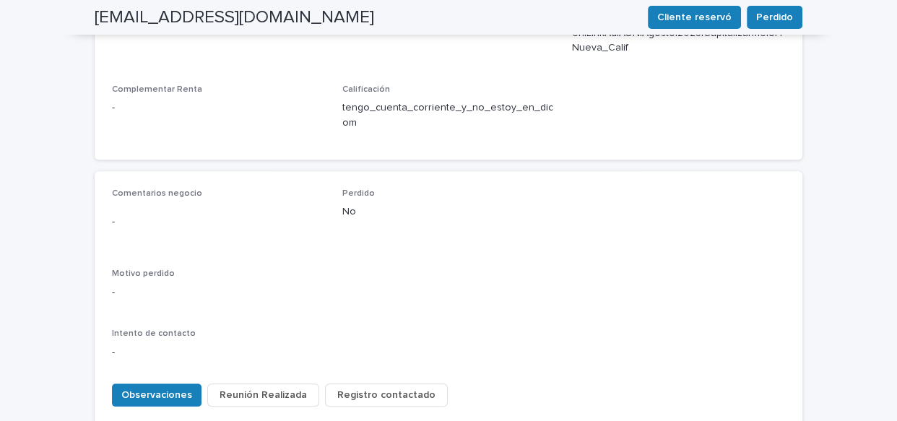
scroll to position [670, 0]
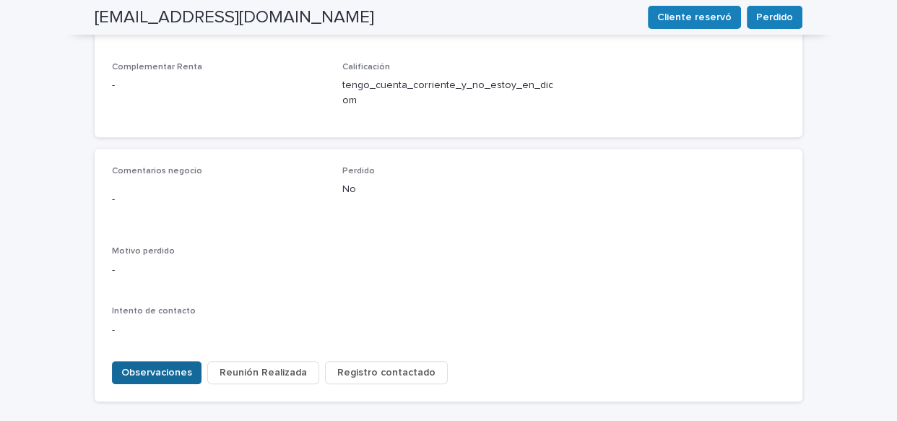
click at [125, 365] on span "Observaciones" at bounding box center [156, 372] width 71 height 14
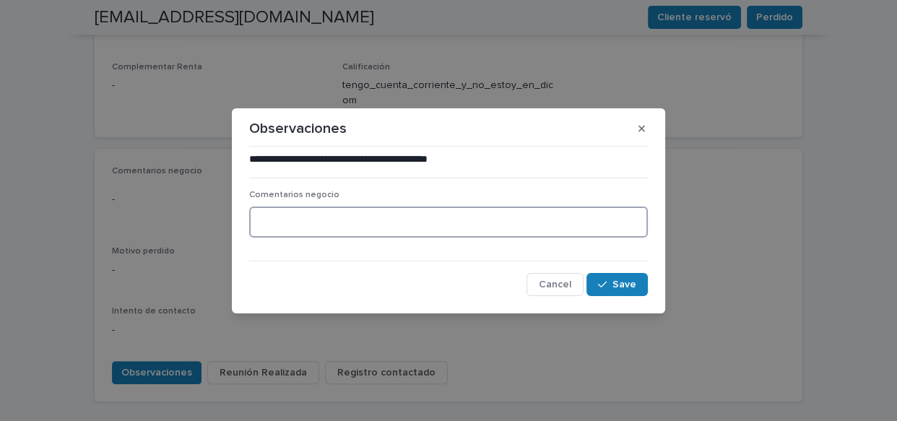
click at [356, 211] on textarea at bounding box center [448, 222] width 399 height 31
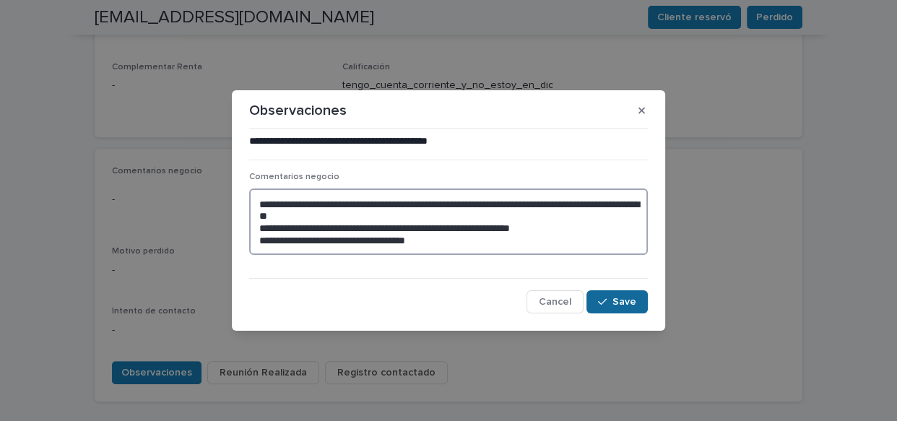
type textarea "**********"
click at [617, 302] on span "Save" at bounding box center [624, 302] width 24 height 10
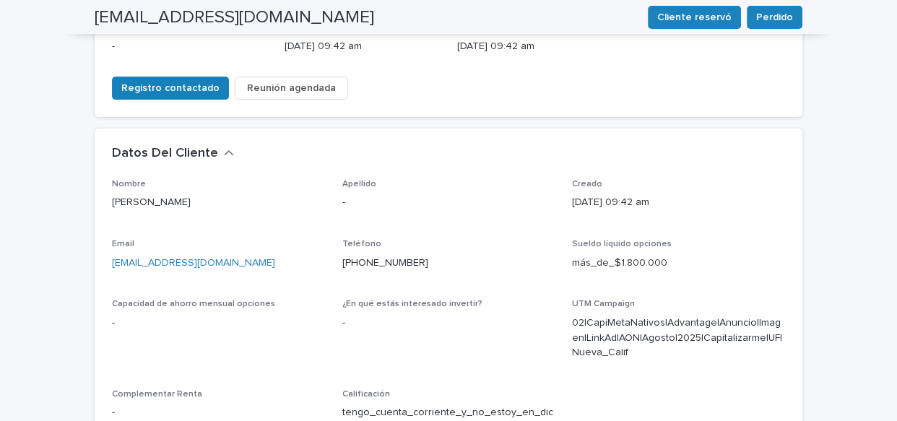
scroll to position [18, 0]
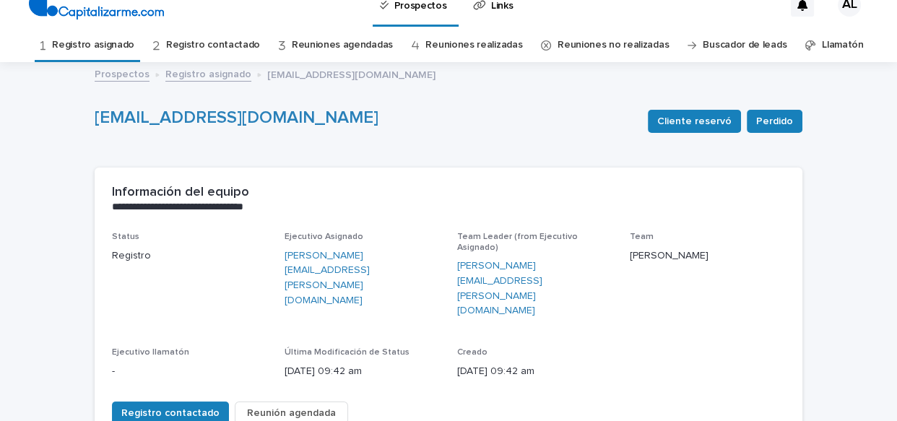
click at [123, 43] on link "Registro asignado" at bounding box center [93, 45] width 82 height 34
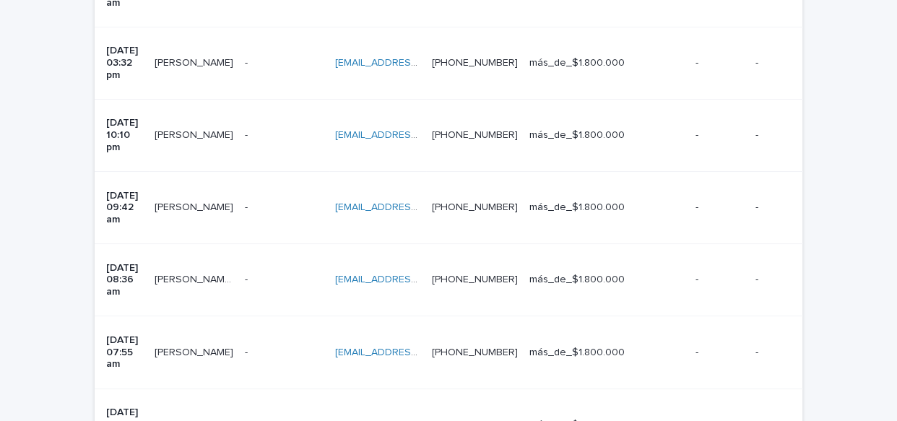
scroll to position [536, 0]
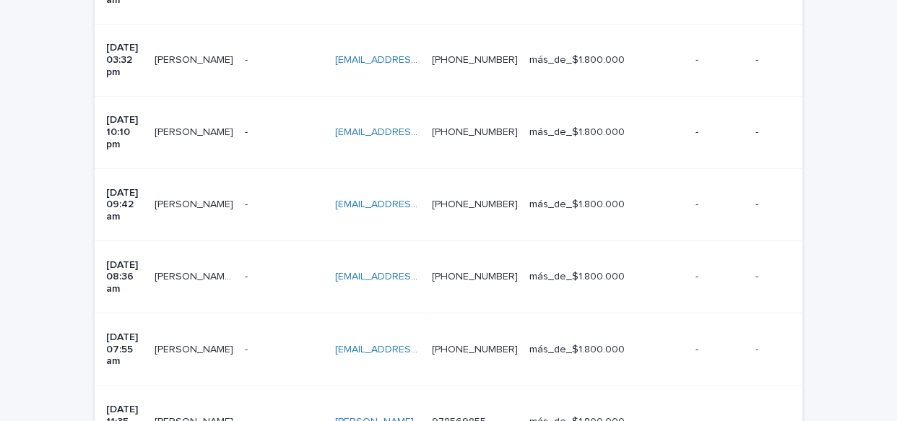
click at [204, 265] on div "[PERSON_NAME] [PERSON_NAME] [PERSON_NAME] [PERSON_NAME] Panayotopulos" at bounding box center [194, 277] width 79 height 24
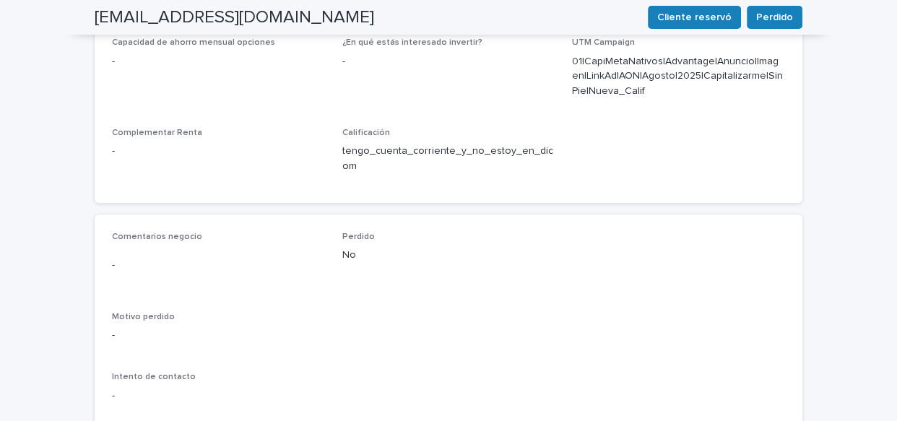
scroll to position [621, 0]
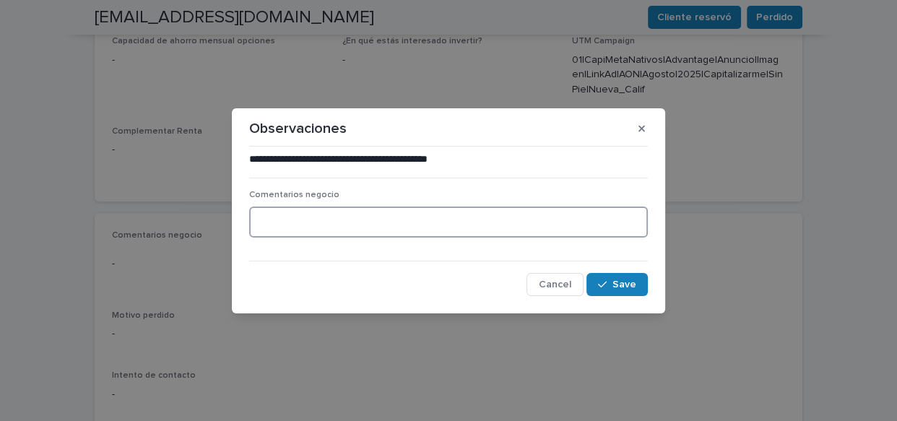
click at [305, 226] on textarea at bounding box center [448, 222] width 399 height 31
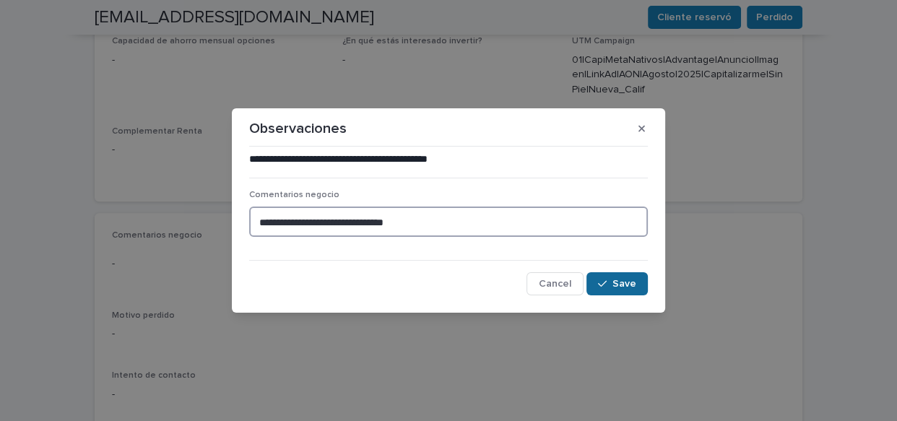
type textarea "**********"
click at [617, 282] on span "Save" at bounding box center [624, 284] width 24 height 10
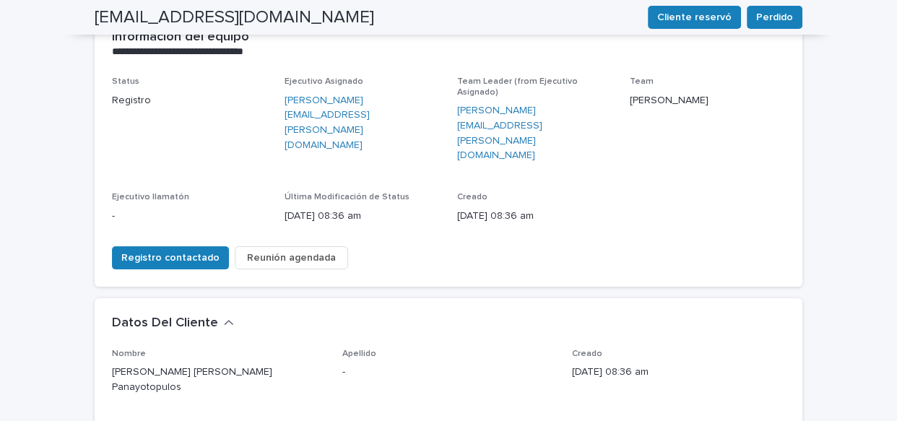
scroll to position [127, 0]
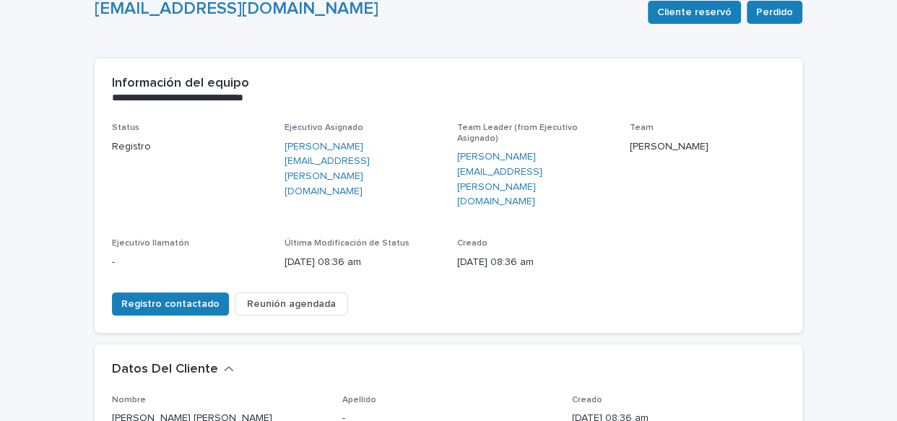
click at [304, 297] on span "Reunión agendada" at bounding box center [291, 304] width 89 height 14
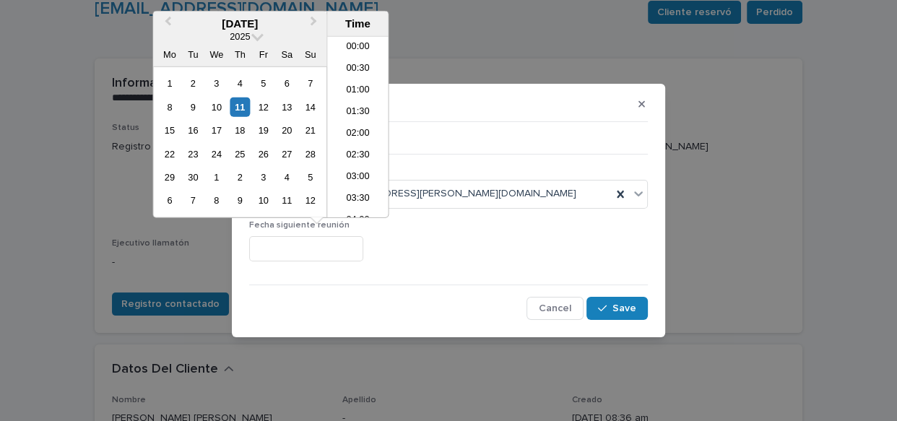
click at [304, 246] on input "text" at bounding box center [306, 248] width 114 height 25
click at [196, 150] on div "23" at bounding box center [192, 153] width 19 height 19
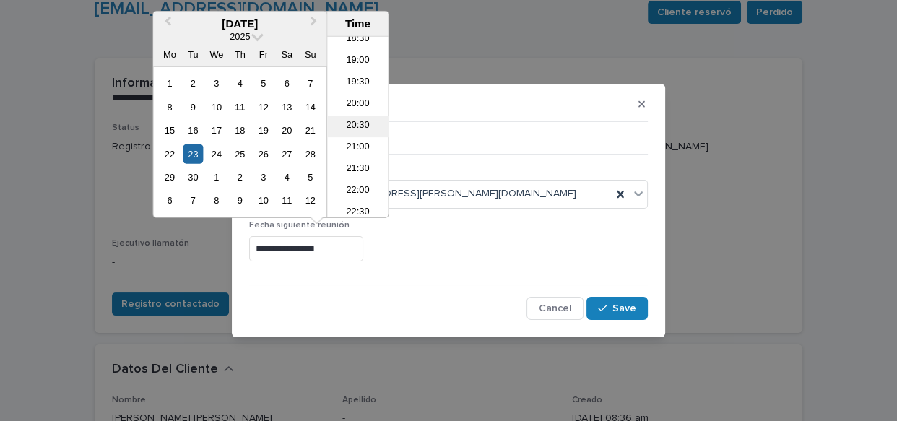
click at [357, 124] on li "20:30" at bounding box center [357, 127] width 61 height 22
type input "**********"
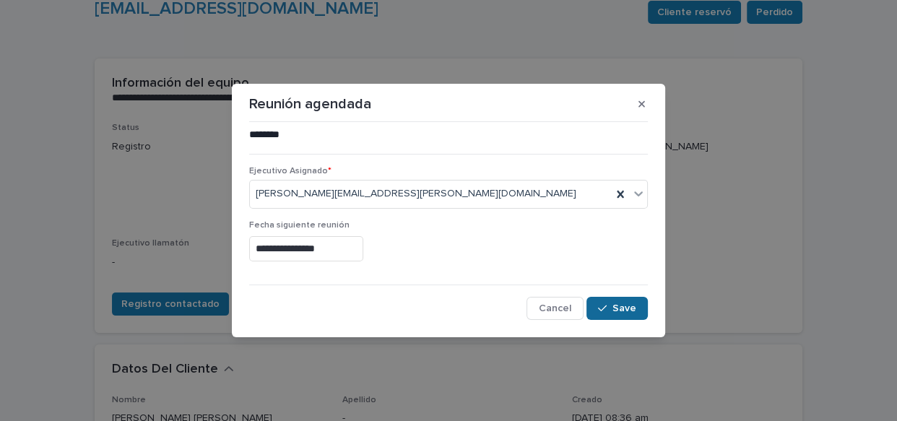
click at [626, 307] on span "Save" at bounding box center [624, 308] width 24 height 10
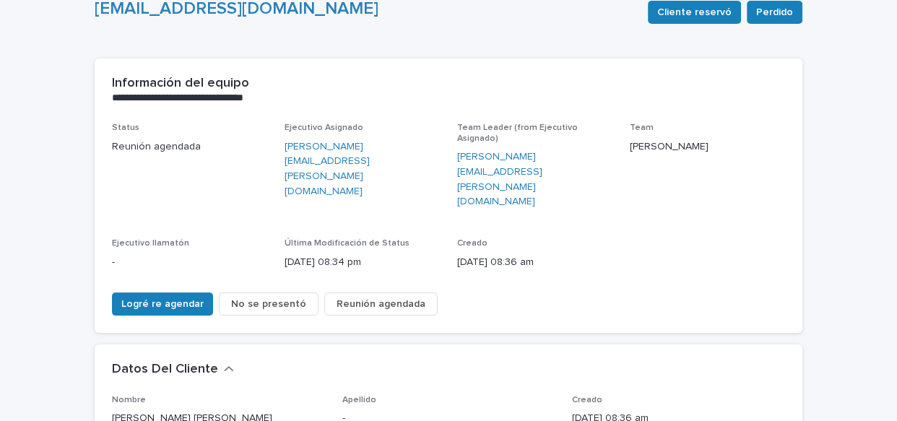
scroll to position [0, 0]
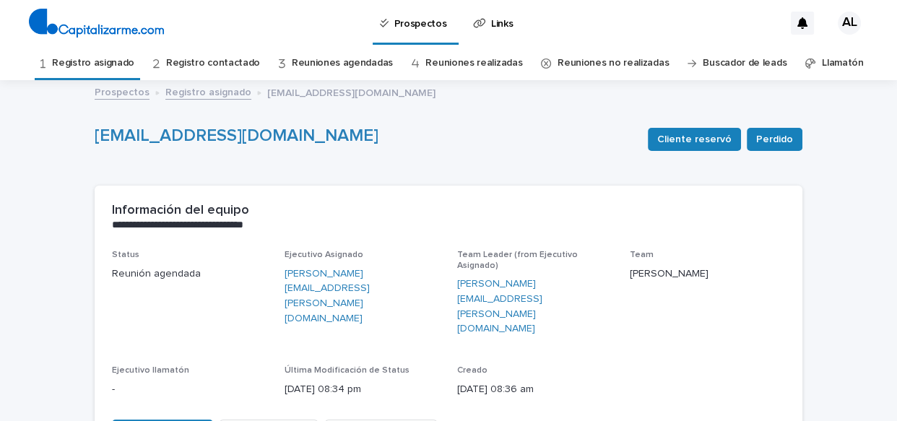
click at [113, 65] on link "Registro asignado" at bounding box center [93, 63] width 82 height 34
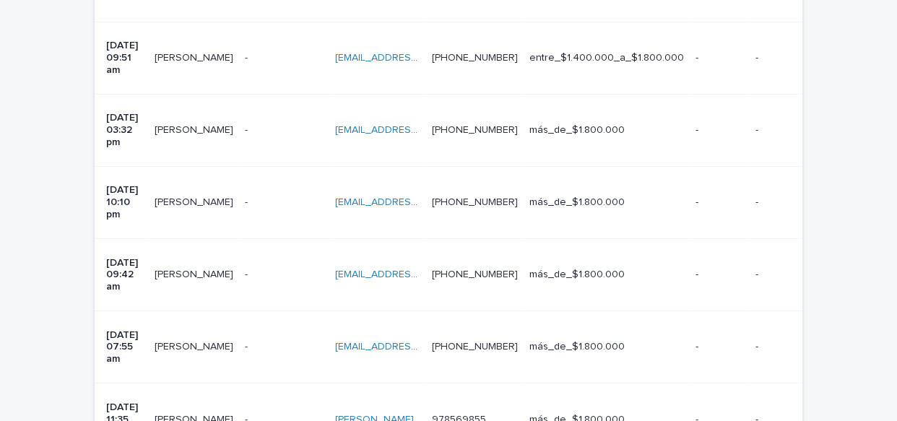
scroll to position [483, 0]
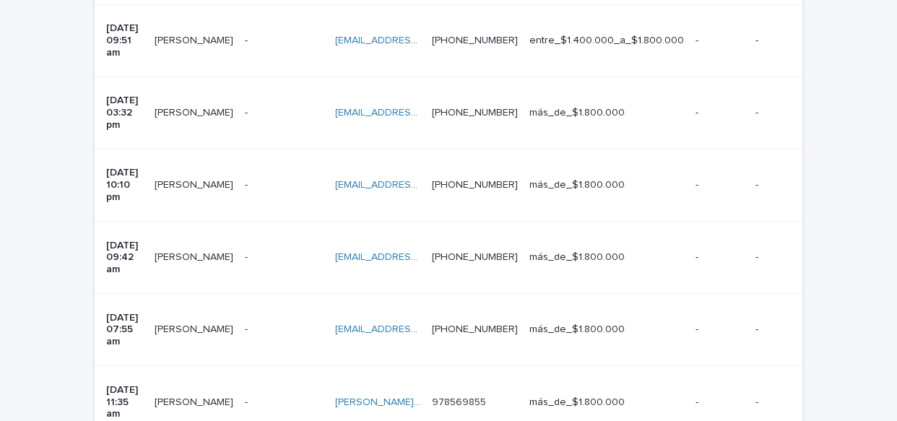
click at [202, 321] on p "[PERSON_NAME]" at bounding box center [196, 328] width 82 height 15
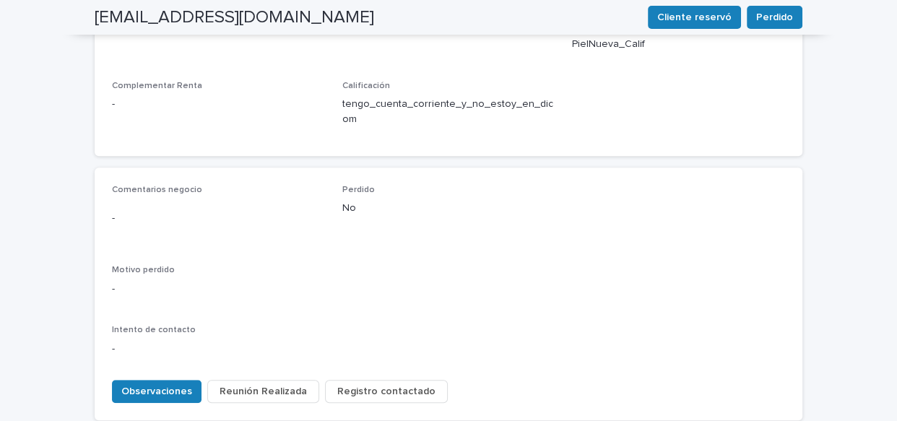
scroll to position [654, 0]
click at [168, 382] on span "Observaciones" at bounding box center [156, 389] width 71 height 14
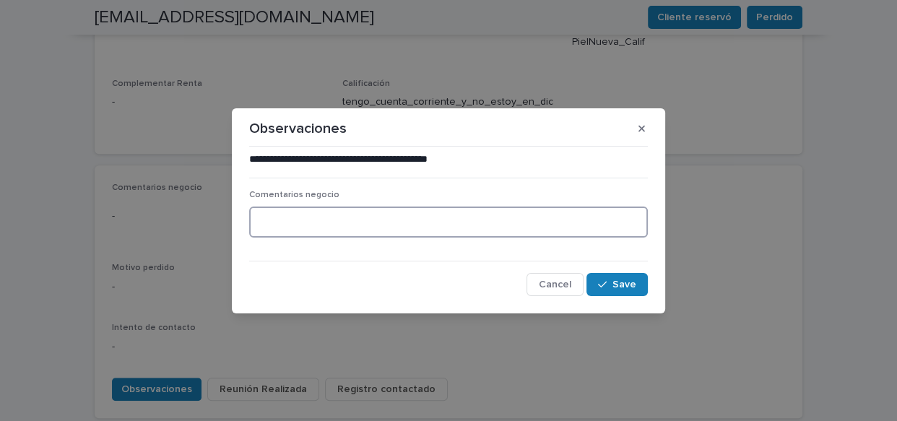
click at [355, 213] on textarea at bounding box center [448, 222] width 399 height 31
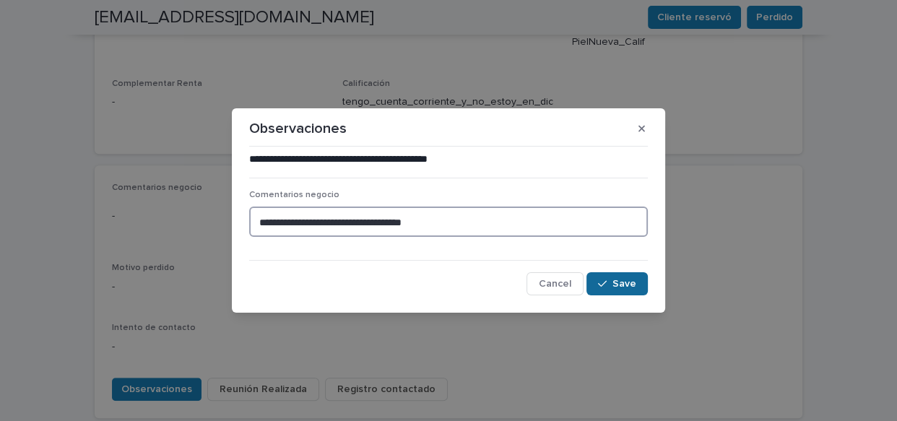
type textarea "**********"
click at [616, 287] on span "Save" at bounding box center [624, 284] width 24 height 10
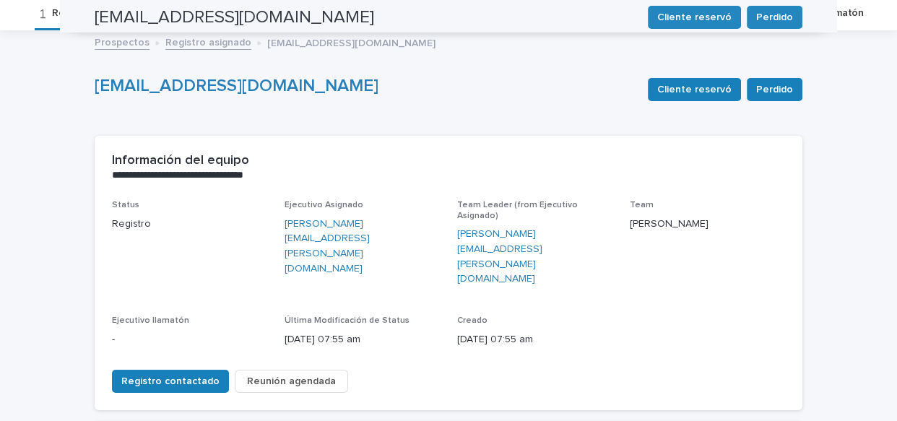
scroll to position [0, 0]
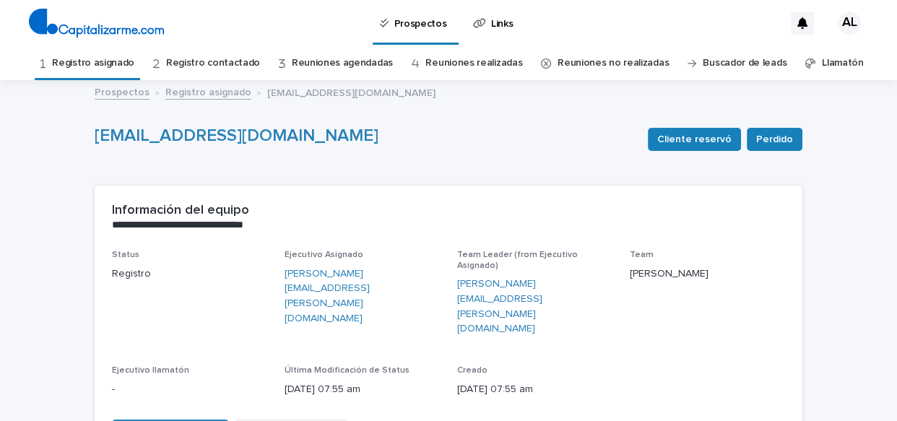
click at [90, 68] on link "Registro asignado" at bounding box center [93, 63] width 82 height 34
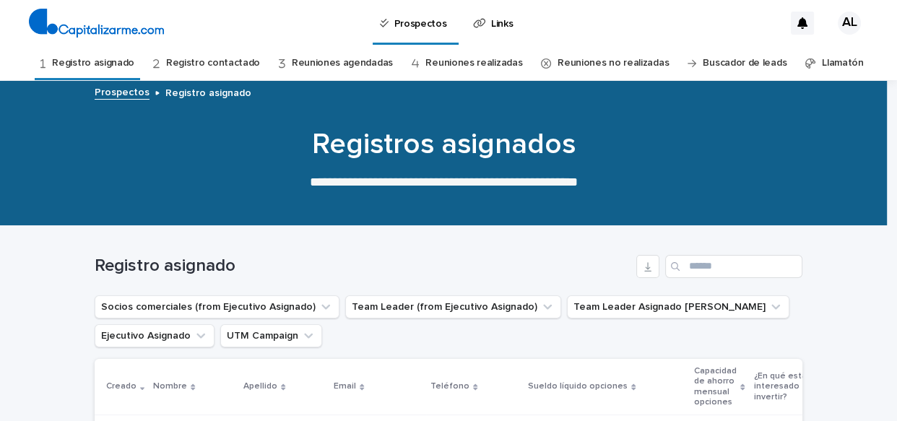
click at [355, 64] on link "Reuniones agendadas" at bounding box center [342, 63] width 101 height 34
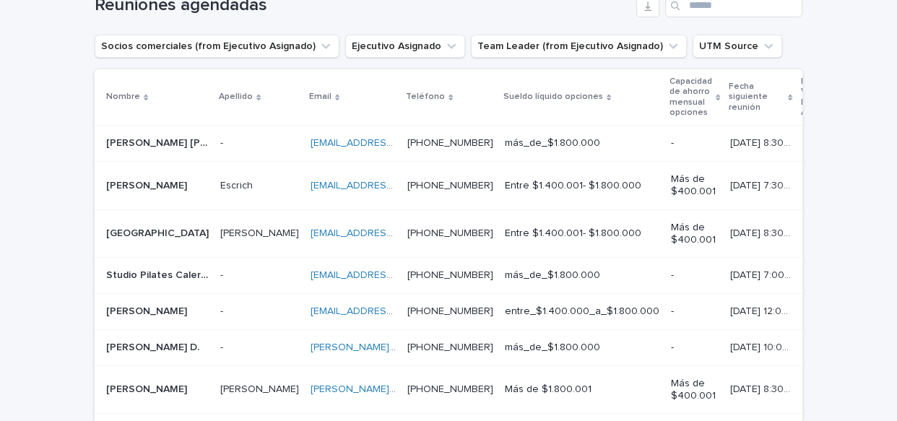
scroll to position [262, 0]
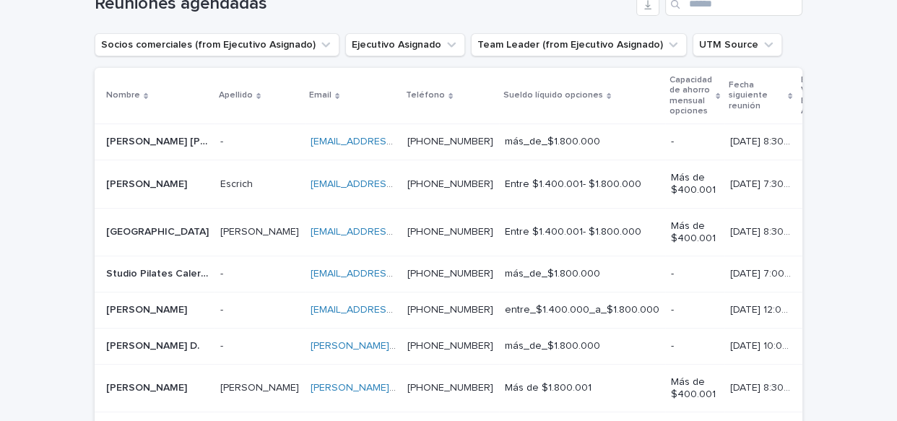
click at [220, 269] on p at bounding box center [259, 274] width 79 height 12
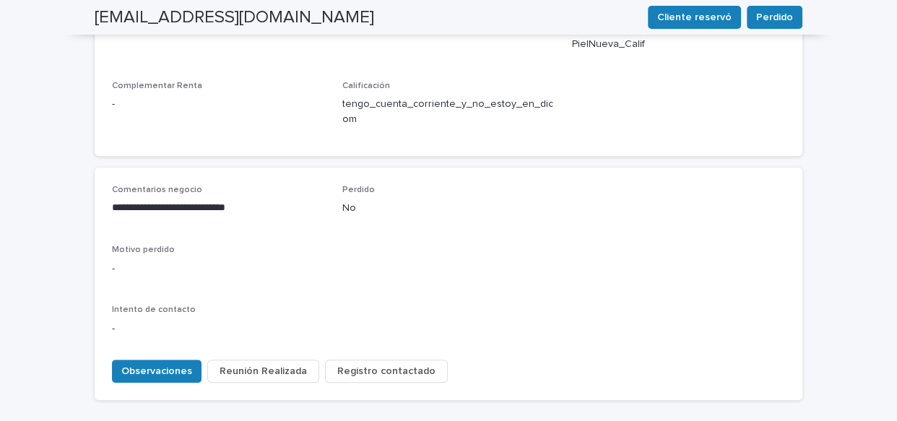
scroll to position [653, 0]
